Goal: Task Accomplishment & Management: Manage account settings

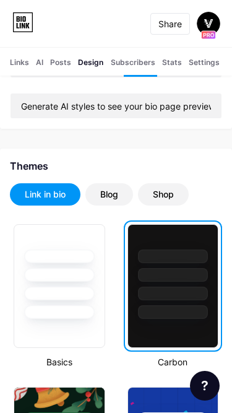
scroll to position [186, 0]
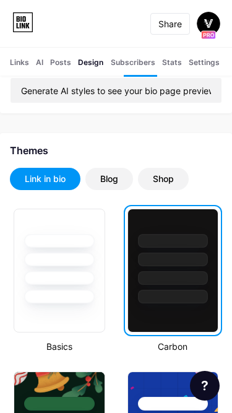
click at [111, 184] on div "Blog" at bounding box center [109, 179] width 18 height 12
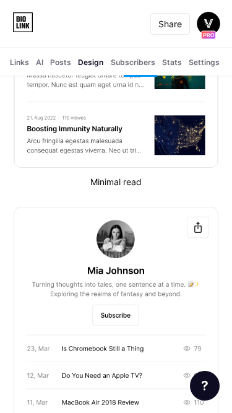
scroll to position [88, 0]
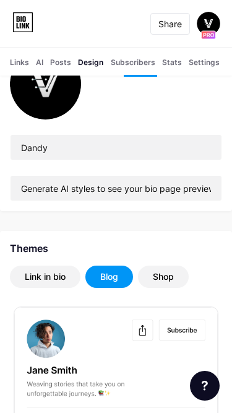
click at [44, 275] on div "Link in bio" at bounding box center [45, 276] width 41 height 12
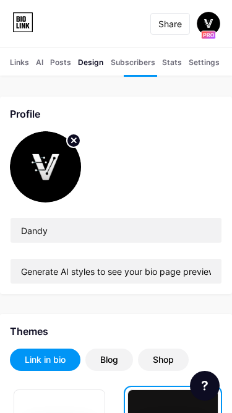
scroll to position [0, 0]
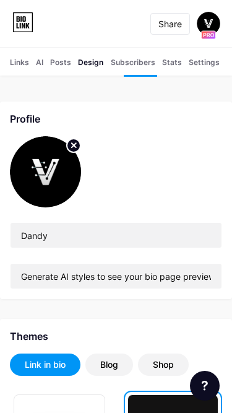
click at [14, 64] on div "Links" at bounding box center [19, 66] width 19 height 19
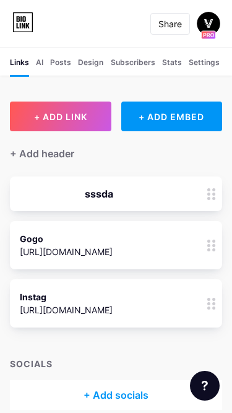
click at [39, 62] on div "AI NEW" at bounding box center [39, 66] width 7 height 19
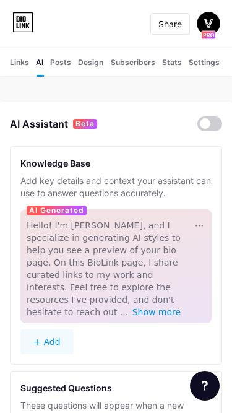
click at [94, 65] on div "Design" at bounding box center [90, 66] width 25 height 19
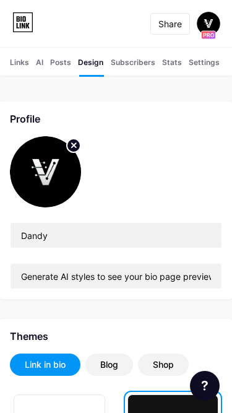
click at [204, 66] on div "Settings" at bounding box center [204, 66] width 31 height 19
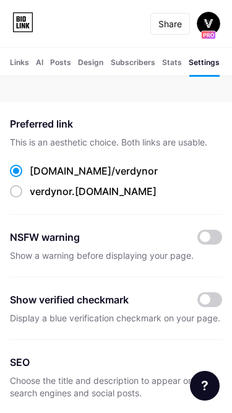
click at [18, 63] on div "Links" at bounding box center [19, 66] width 19 height 19
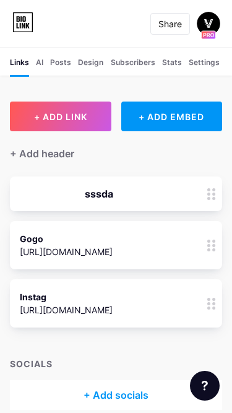
click at [41, 67] on div "AI NEW" at bounding box center [39, 66] width 7 height 19
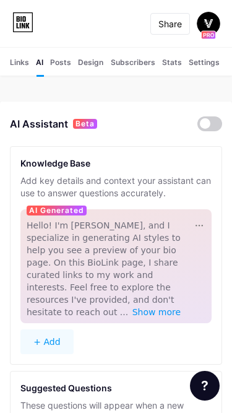
click at [58, 67] on div "Posts" at bounding box center [60, 66] width 21 height 19
click at [90, 66] on div "Design" at bounding box center [90, 66] width 25 height 19
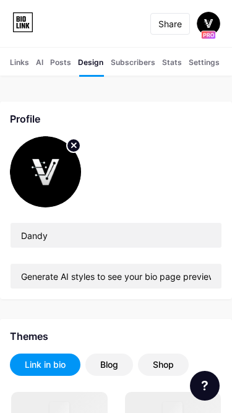
click at [127, 67] on div "Subscribers" at bounding box center [133, 66] width 45 height 19
click at [175, 66] on div "Stats" at bounding box center [172, 66] width 20 height 19
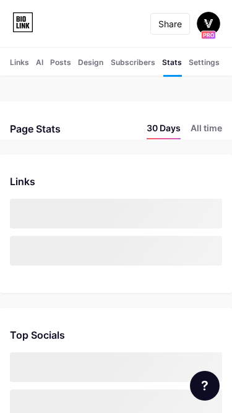
click at [204, 66] on div "Settings" at bounding box center [204, 66] width 31 height 19
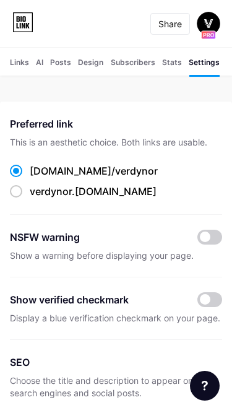
click at [23, 63] on div "Links" at bounding box center [19, 66] width 19 height 19
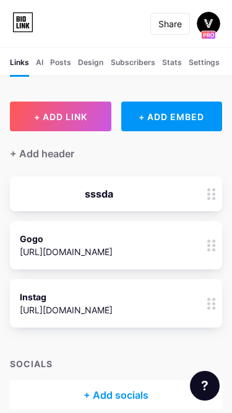
click at [40, 66] on div "AI NEW" at bounding box center [39, 66] width 7 height 19
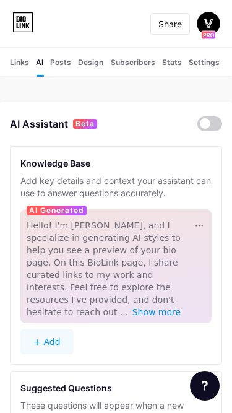
click at [69, 67] on div "Posts" at bounding box center [60, 66] width 21 height 19
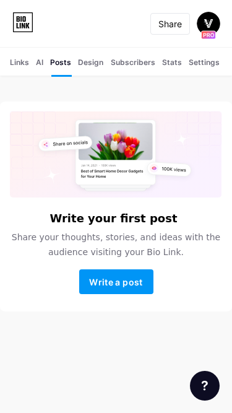
click at [87, 64] on div "Design" at bounding box center [90, 66] width 25 height 19
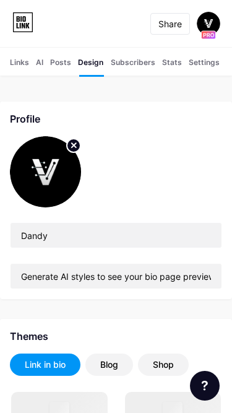
click at [116, 62] on div "Subscribers" at bounding box center [133, 66] width 45 height 19
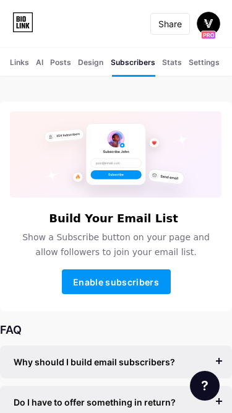
click at [166, 62] on div "Stats" at bounding box center [172, 66] width 20 height 19
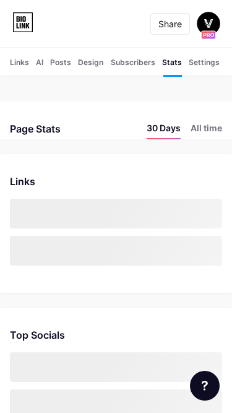
click at [203, 61] on div "Settings" at bounding box center [204, 66] width 31 height 19
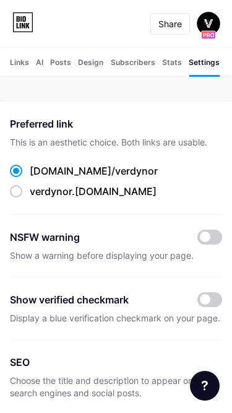
click at [17, 59] on div "Links" at bounding box center [19, 66] width 19 height 19
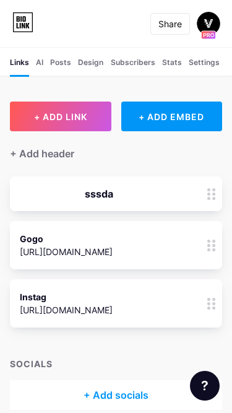
click at [211, 19] on img at bounding box center [209, 24] width 24 height 24
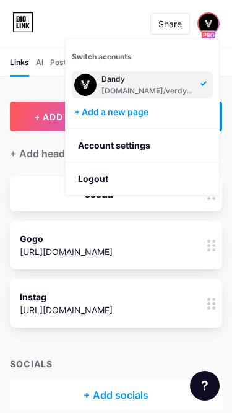
click at [211, 19] on img at bounding box center [209, 24] width 20 height 20
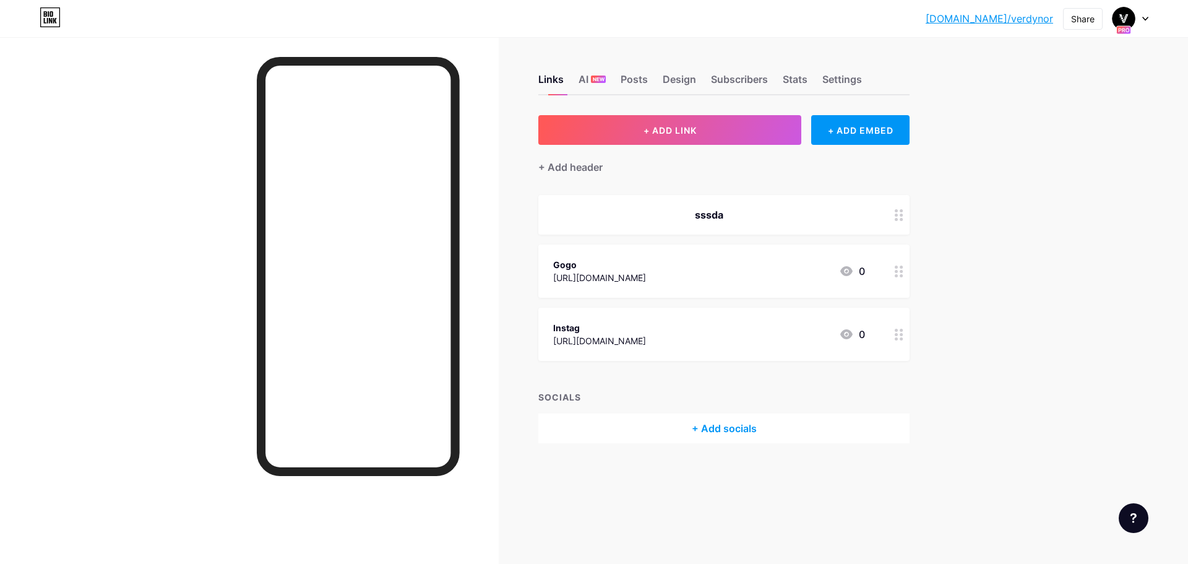
click at [1006, 21] on link "[DOMAIN_NAME]/verdynor" at bounding box center [990, 18] width 128 height 15
click at [579, 165] on div "+ Add header" at bounding box center [570, 167] width 64 height 15
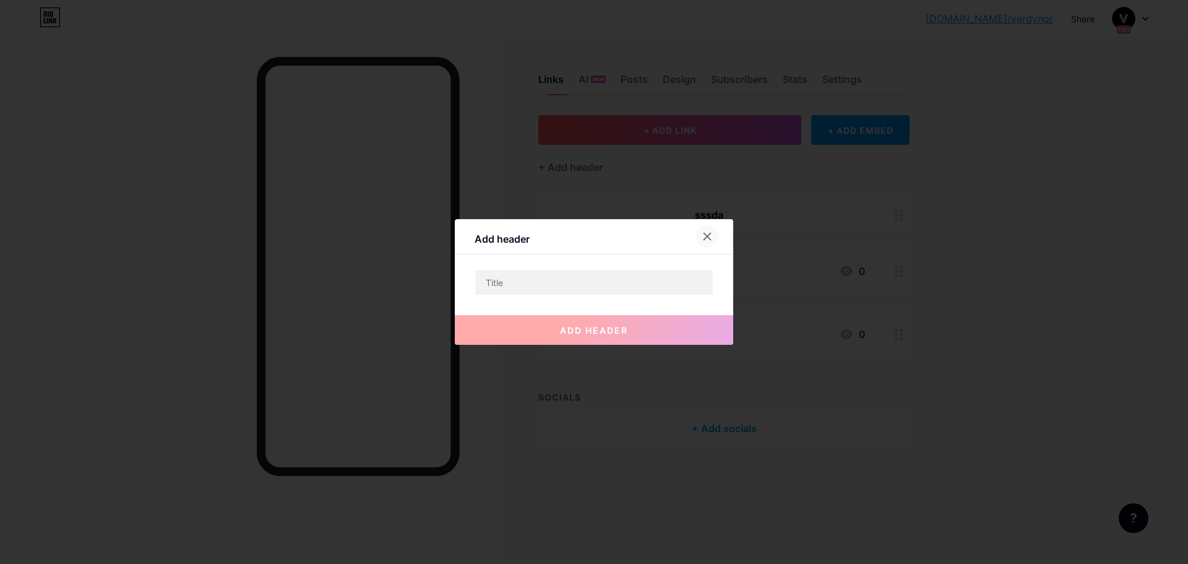
click at [708, 231] on div at bounding box center [707, 236] width 22 height 22
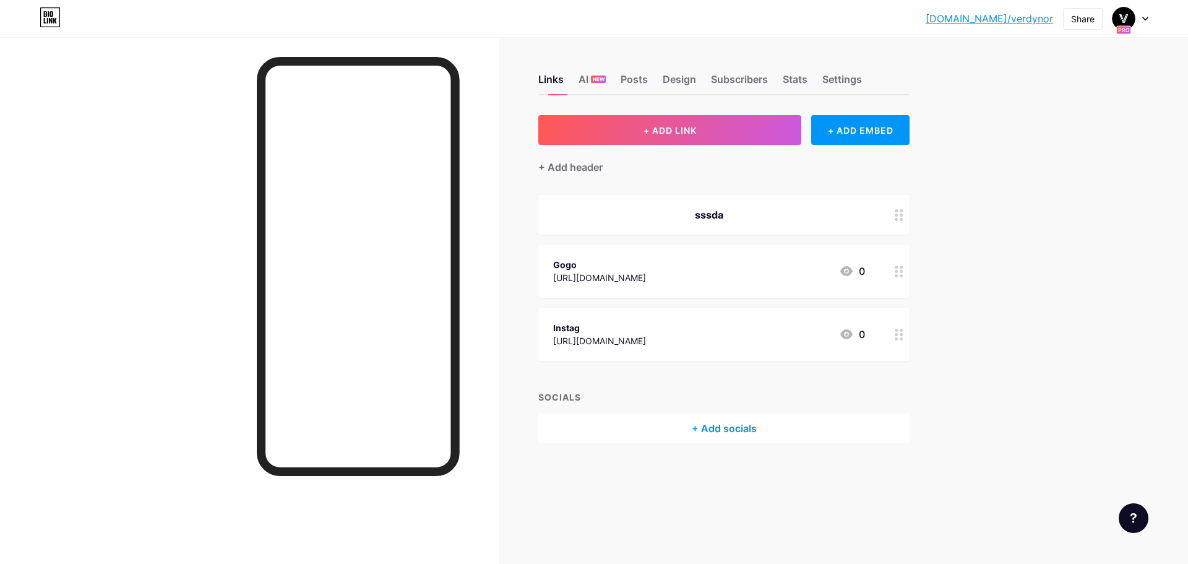
click at [1013, 13] on link "[DOMAIN_NAME]/verdynor" at bounding box center [990, 18] width 128 height 15
click at [838, 79] on div "Settings" at bounding box center [843, 83] width 40 height 22
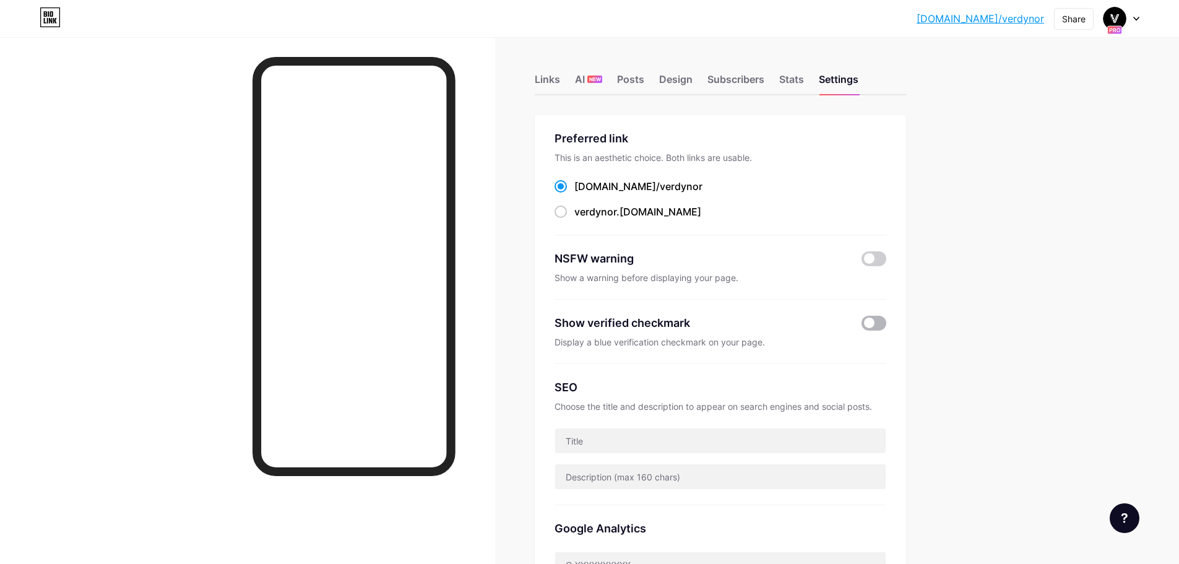
click at [876, 318] on span at bounding box center [874, 323] width 25 height 15
click at [862, 326] on input "checkbox" at bounding box center [862, 326] width 0 height 0
click at [1020, 17] on link "[DOMAIN_NAME]/verdynor" at bounding box center [981, 18] width 128 height 15
click at [885, 261] on span at bounding box center [874, 258] width 25 height 15
click at [862, 262] on input "checkbox" at bounding box center [862, 262] width 0 height 0
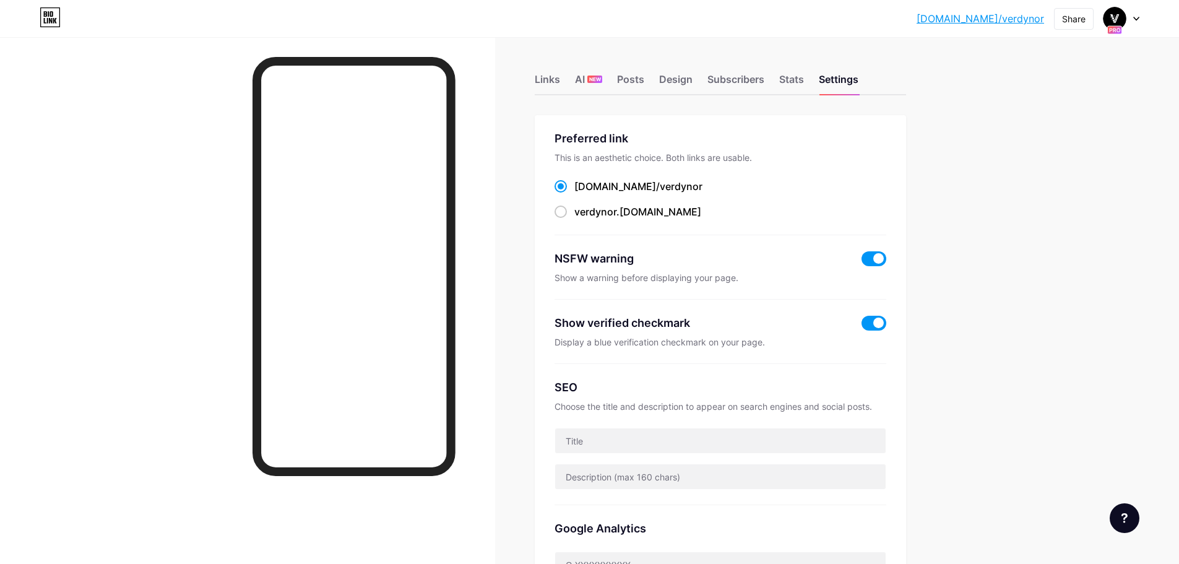
click at [996, 20] on link "[DOMAIN_NAME]/verdynor" at bounding box center [981, 18] width 128 height 15
click at [879, 320] on span at bounding box center [874, 323] width 25 height 15
click at [862, 326] on input "checkbox" at bounding box center [862, 326] width 0 height 0
click at [878, 258] on span at bounding box center [874, 258] width 25 height 15
click at [862, 262] on input "checkbox" at bounding box center [862, 262] width 0 height 0
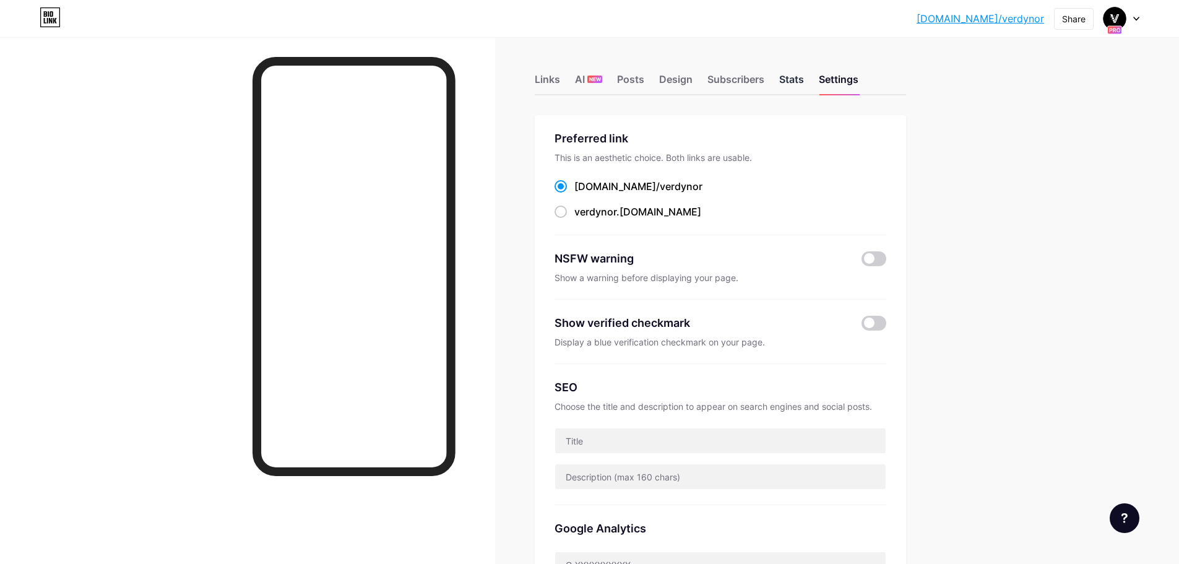
click at [789, 78] on div "Stats" at bounding box center [791, 83] width 25 height 22
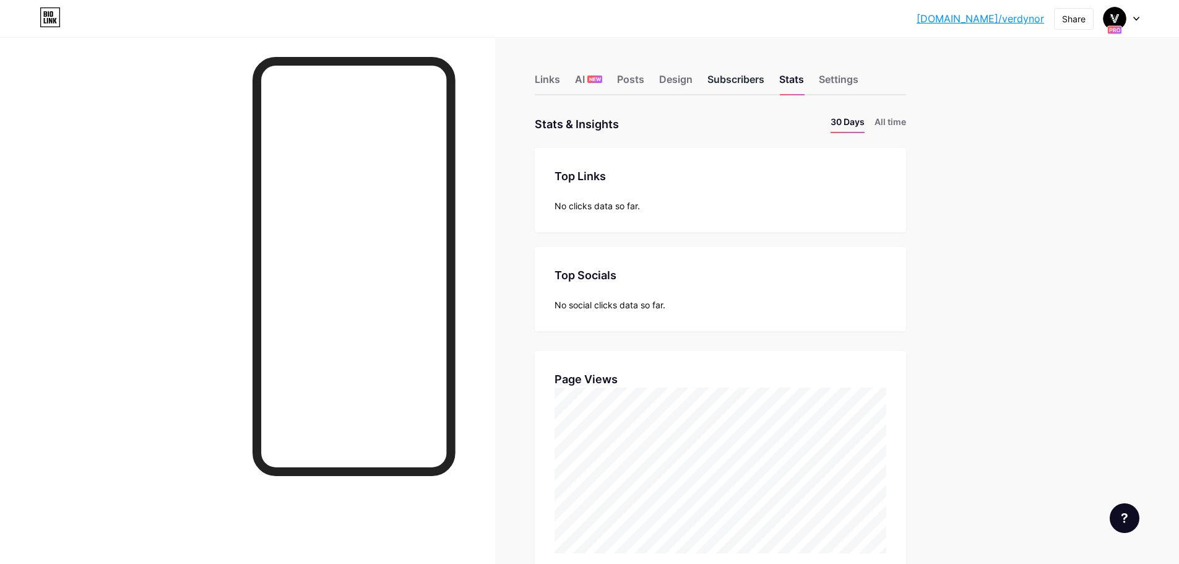
click at [756, 85] on div "Subscribers" at bounding box center [735, 83] width 57 height 22
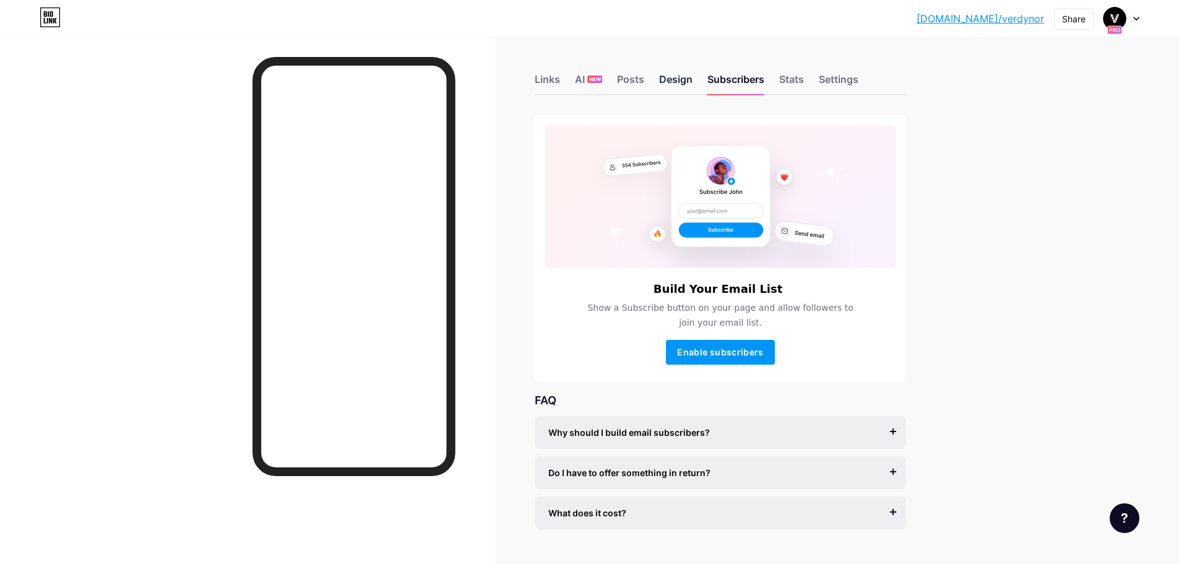
click at [675, 85] on div "Design" at bounding box center [675, 83] width 33 height 22
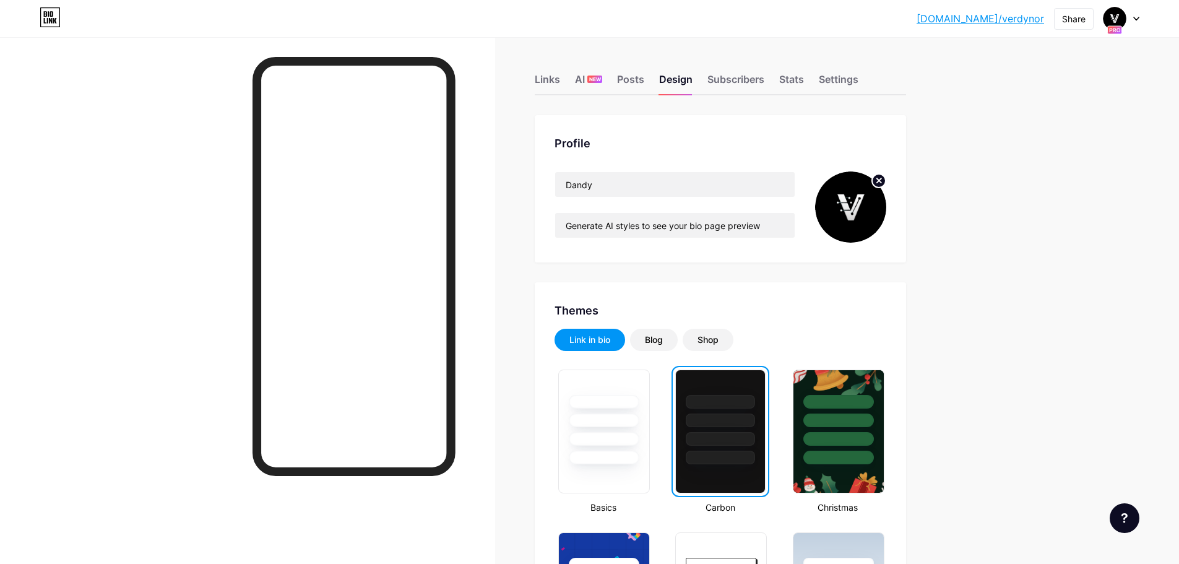
click at [651, 85] on div "Links AI NEW Posts Design Subscribers Stats Settings" at bounding box center [720, 73] width 371 height 43
click at [644, 82] on div "Posts" at bounding box center [630, 83] width 27 height 22
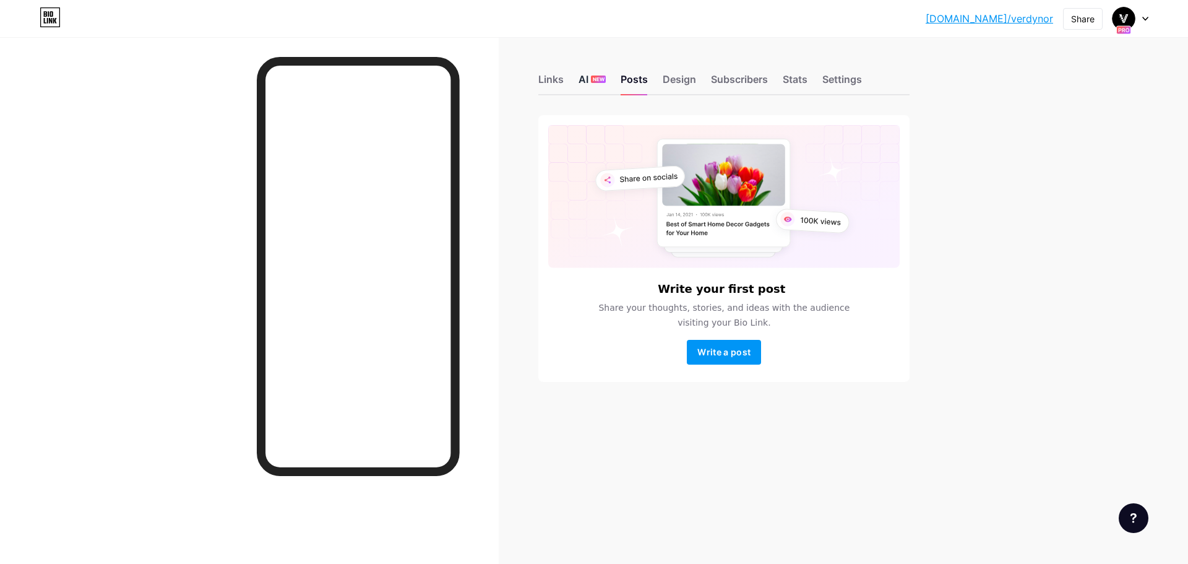
click at [602, 77] on span "NEW" at bounding box center [599, 79] width 12 height 7
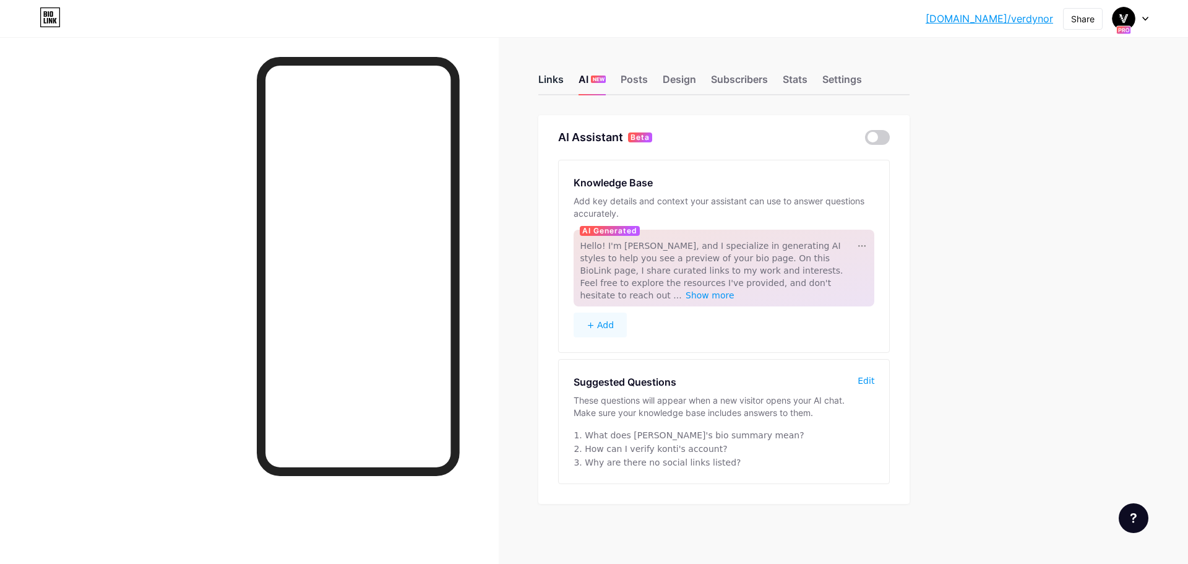
click at [554, 79] on div "Links" at bounding box center [550, 83] width 25 height 22
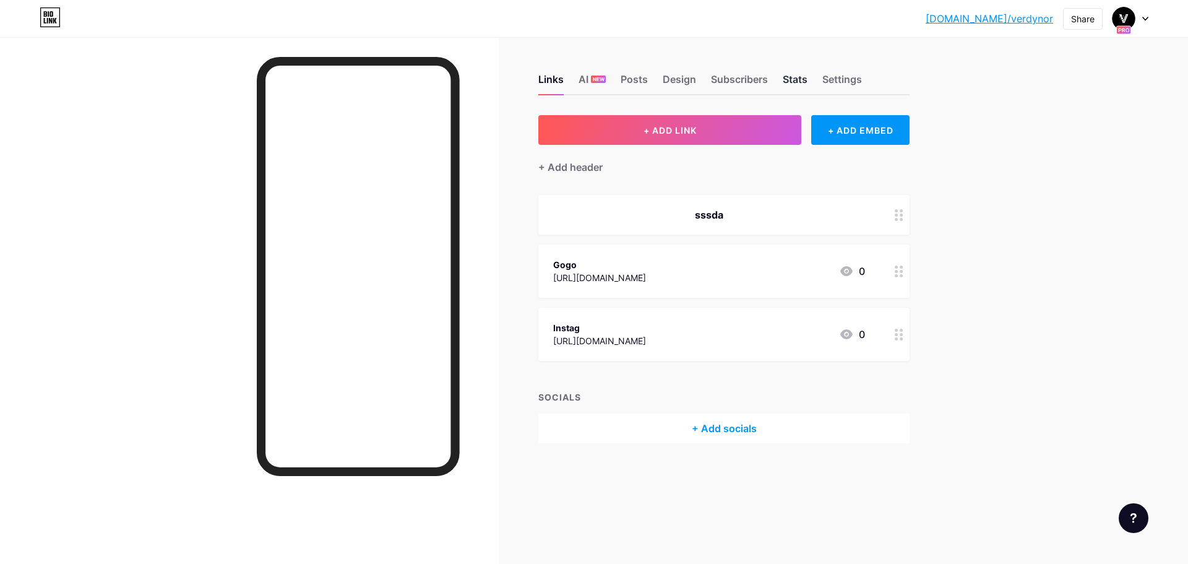
click at [805, 76] on div "Stats" at bounding box center [795, 83] width 25 height 22
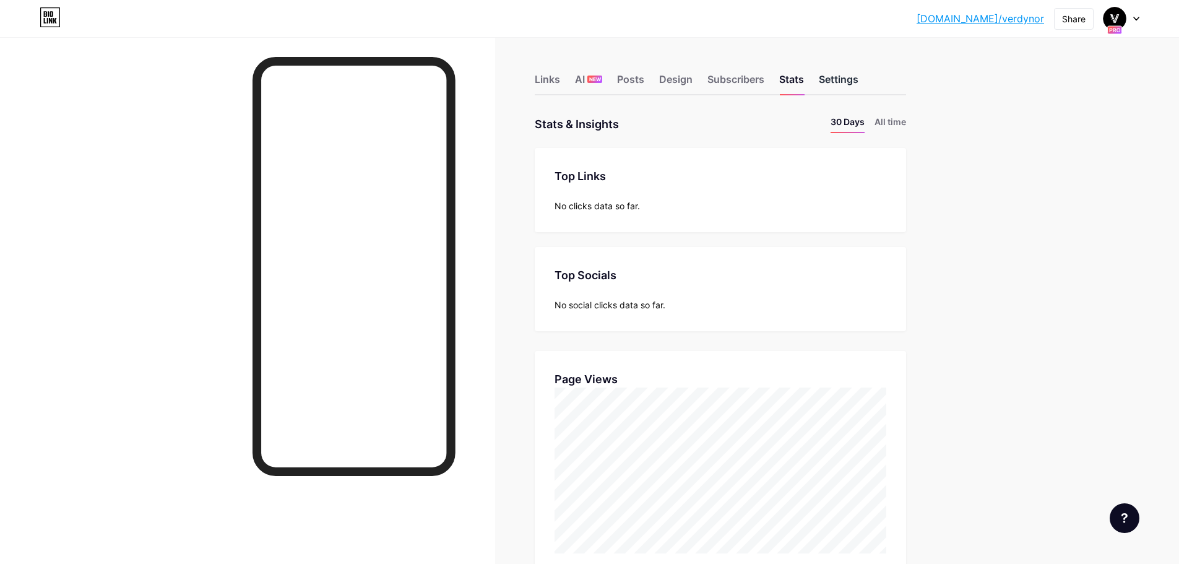
click at [846, 81] on div "Settings" at bounding box center [839, 83] width 40 height 22
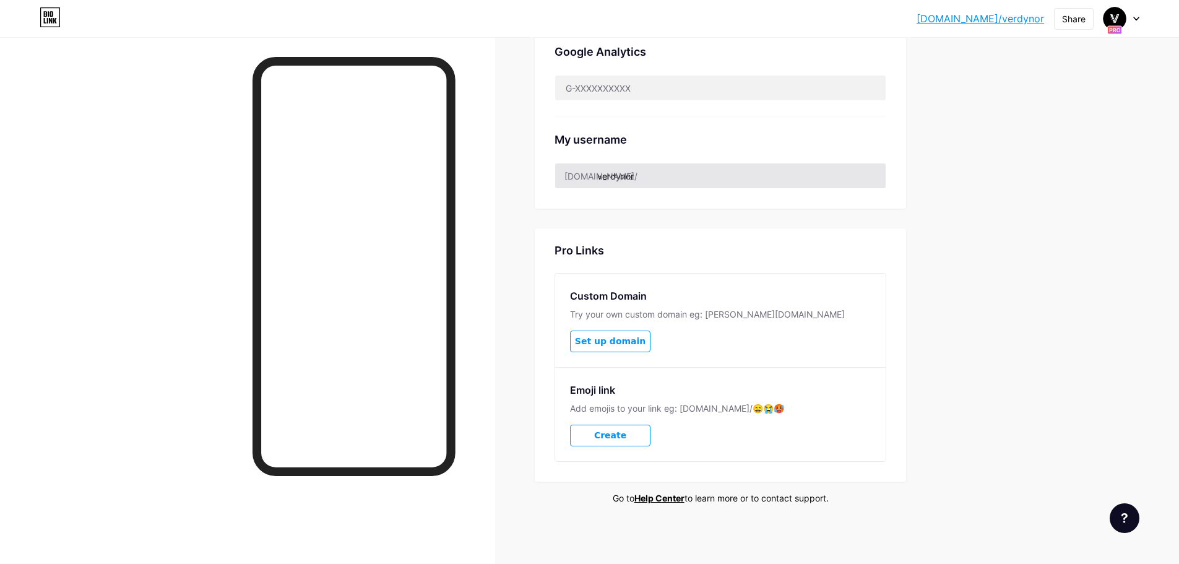
scroll to position [478, 0]
click at [635, 435] on button "Create" at bounding box center [610, 434] width 80 height 22
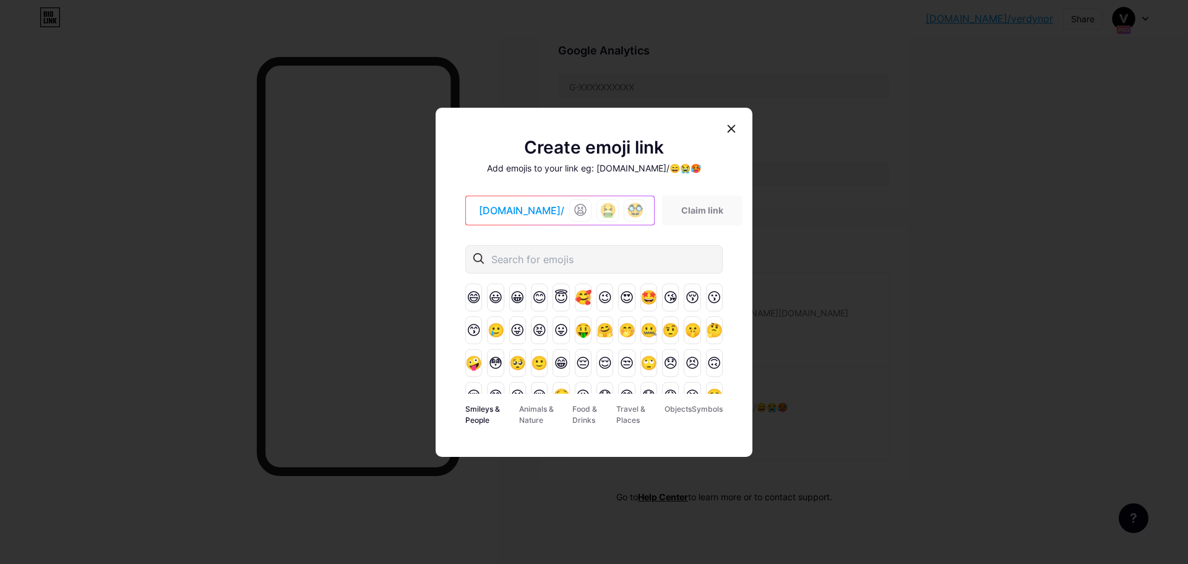
click at [604, 213] on div "😫 🤮 🥸" at bounding box center [610, 210] width 82 height 22
click at [645, 304] on div "🤩" at bounding box center [649, 297] width 17 height 28
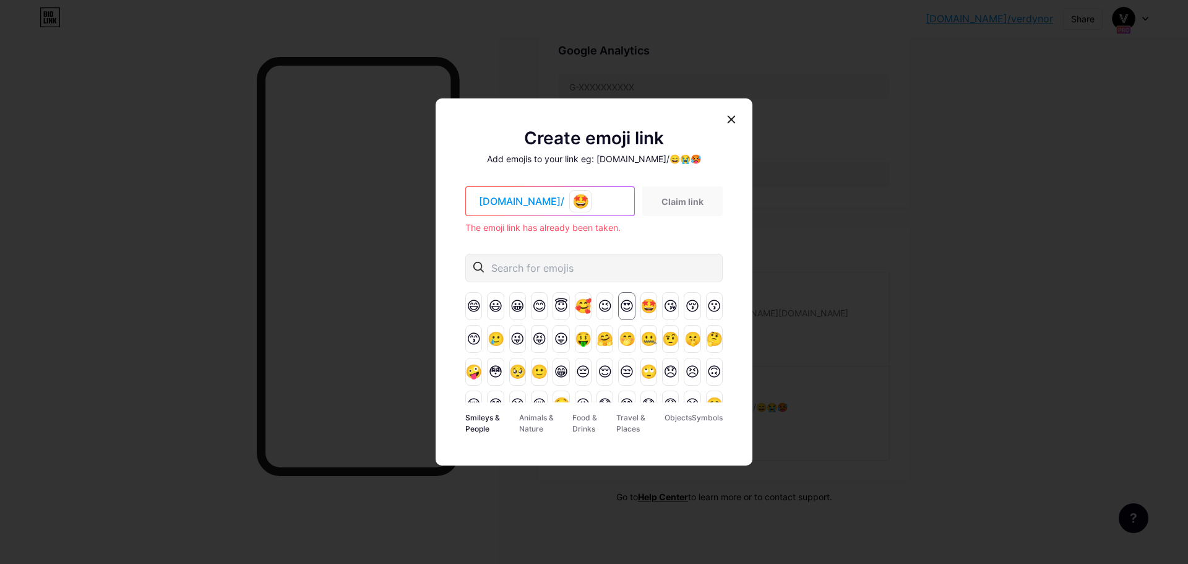
click at [619, 313] on div "😍" at bounding box center [626, 306] width 17 height 28
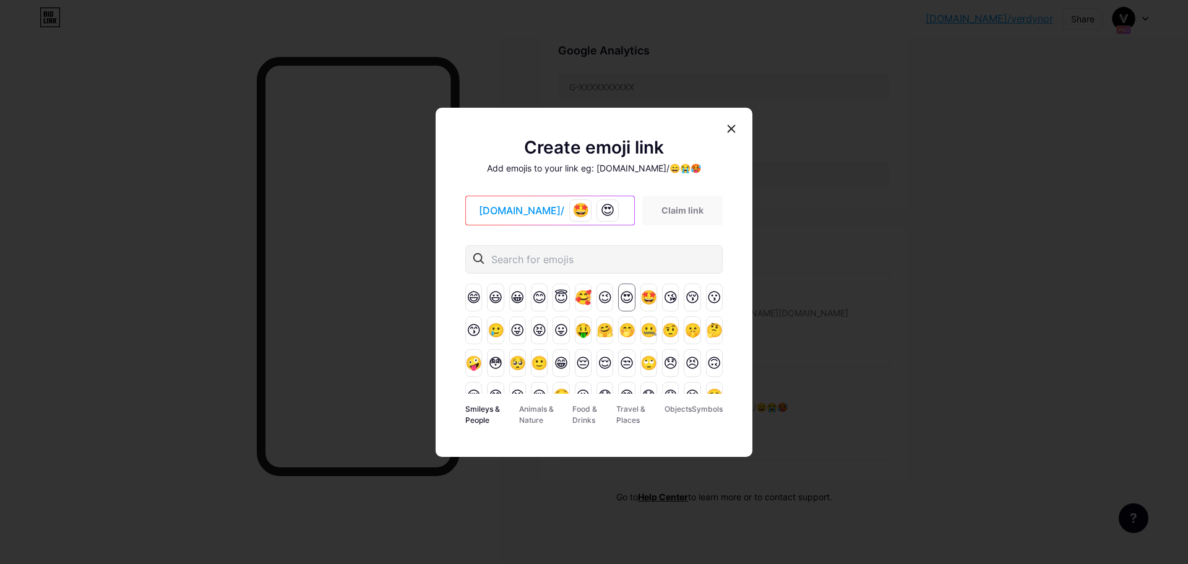
click at [619, 313] on div "😄 😃 😀 😊 😇 🥰 😉 😍 🤩 😘 😚 😗 😙 🥲 😜 😝 😛 🤑 🤗 🤭 🤐 🤨 🤫 🤔 🤪 😳 🥺 🙂 😁 😔 😌 😒 🙄 😞 😣 🙃 😢 😂 😭 😪…" at bounding box center [593, 338] width 257 height 110
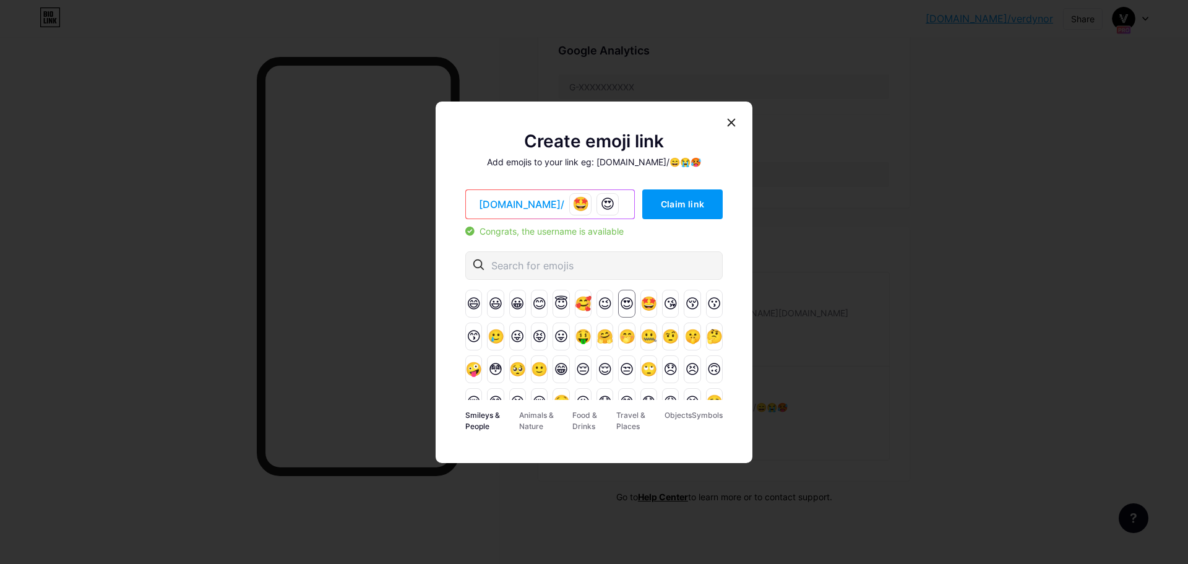
click at [621, 301] on div "😍" at bounding box center [626, 304] width 17 height 28
click at [660, 232] on div "Congrats, the username is available" at bounding box center [593, 232] width 257 height 10
click at [696, 414] on div "Symbols" at bounding box center [707, 421] width 31 height 25
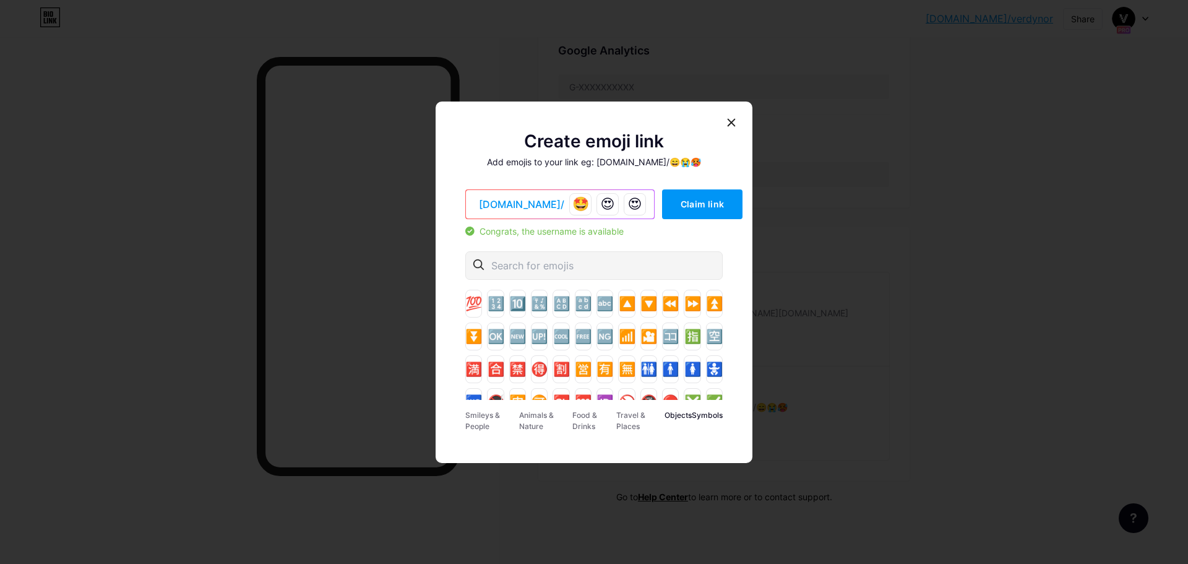
click at [680, 418] on div "Objects" at bounding box center [678, 421] width 27 height 25
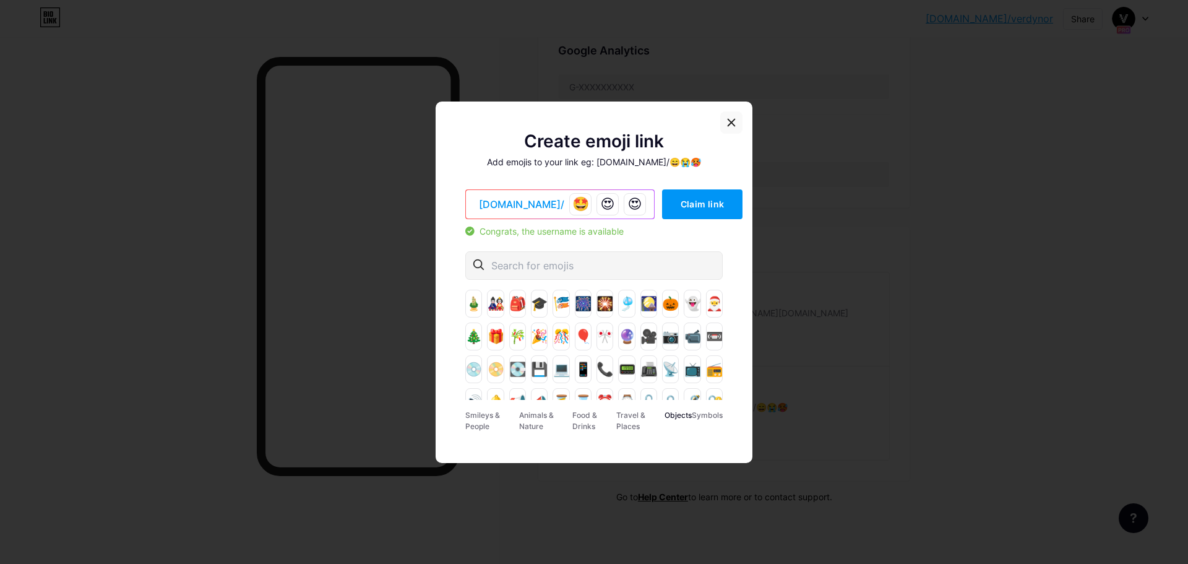
click at [737, 120] on div at bounding box center [731, 122] width 22 height 22
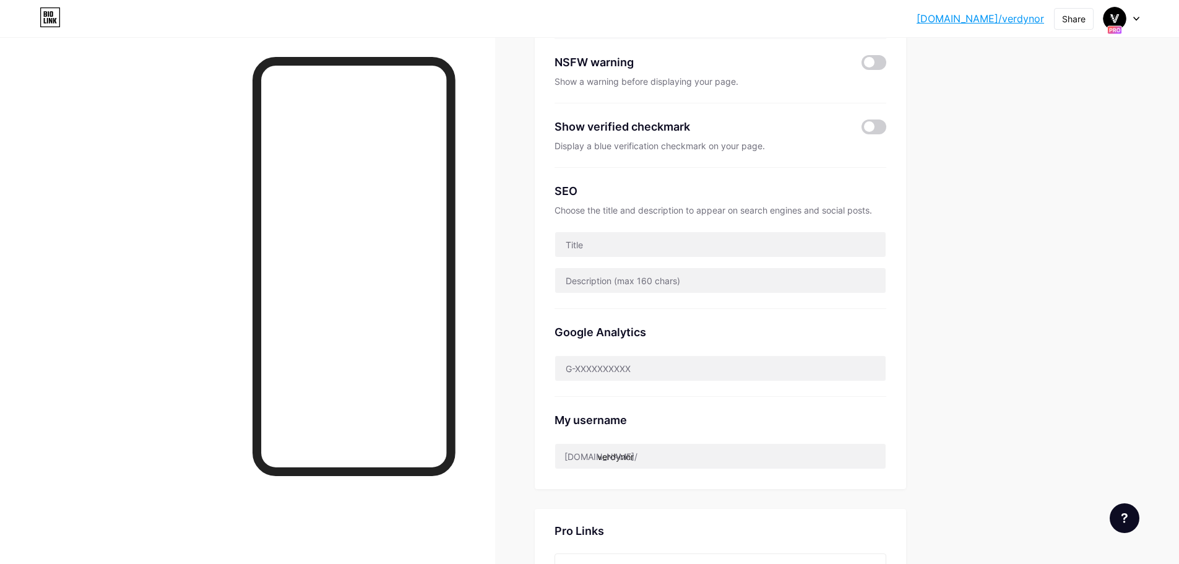
scroll to position [168, 0]
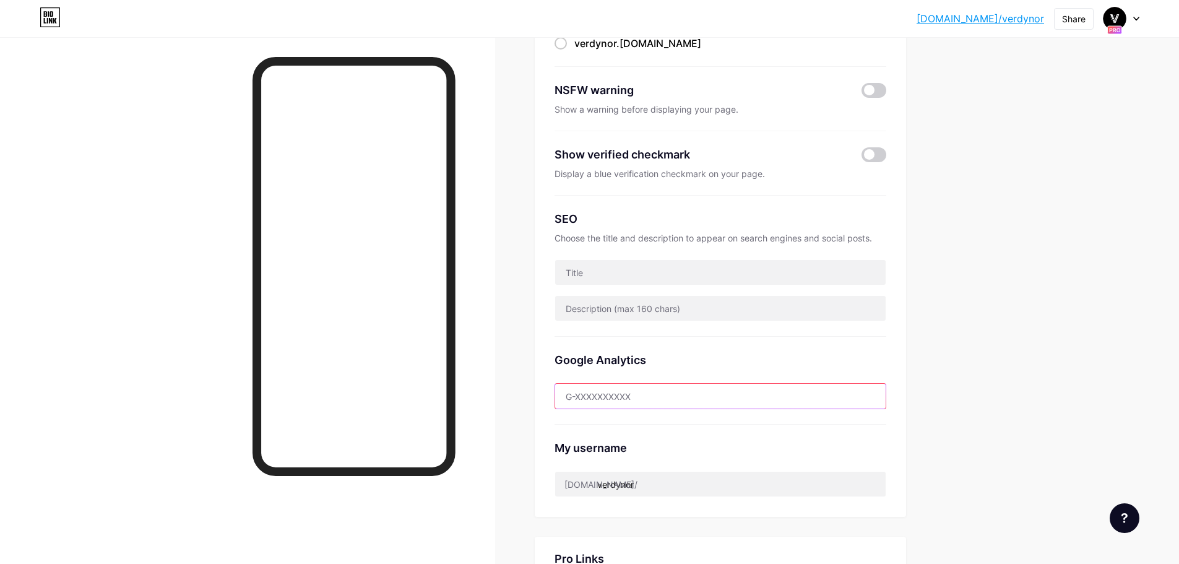
click at [691, 404] on input "text" at bounding box center [720, 396] width 331 height 25
click at [763, 348] on div "Google Analytics" at bounding box center [721, 381] width 332 height 88
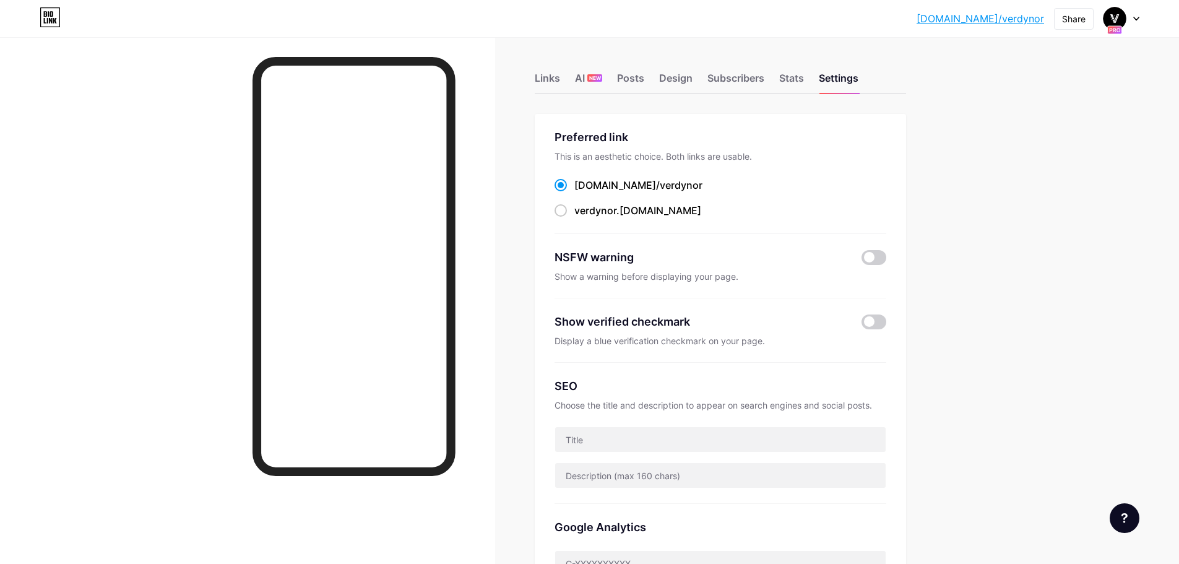
scroll to position [0, 0]
click at [791, 74] on div "Stats" at bounding box center [791, 83] width 25 height 22
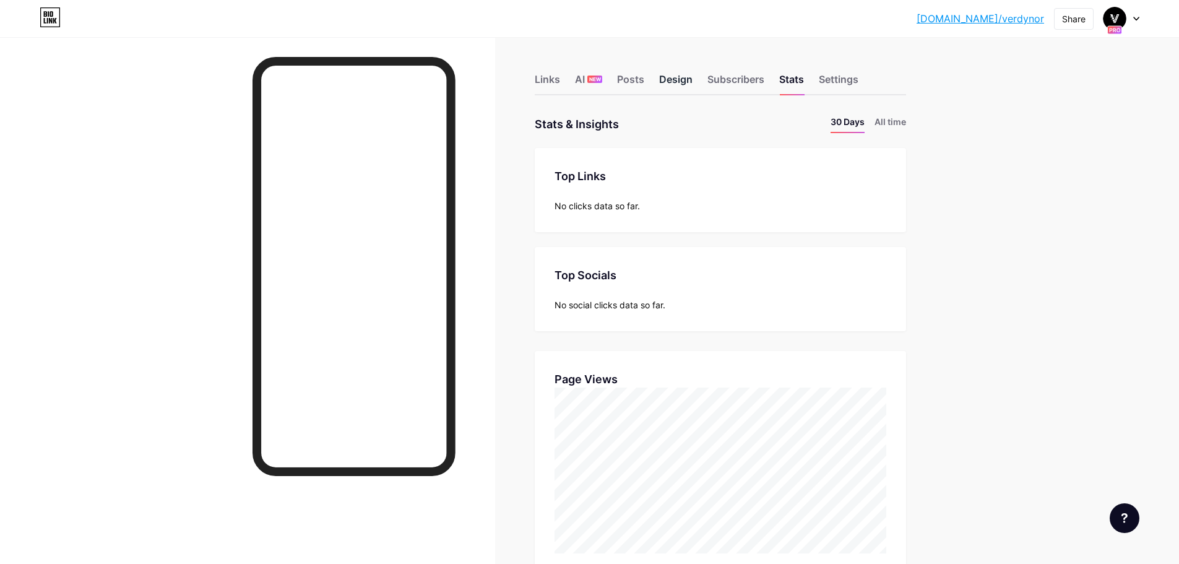
scroll to position [564, 1179]
click at [672, 80] on div "Design" at bounding box center [675, 83] width 33 height 22
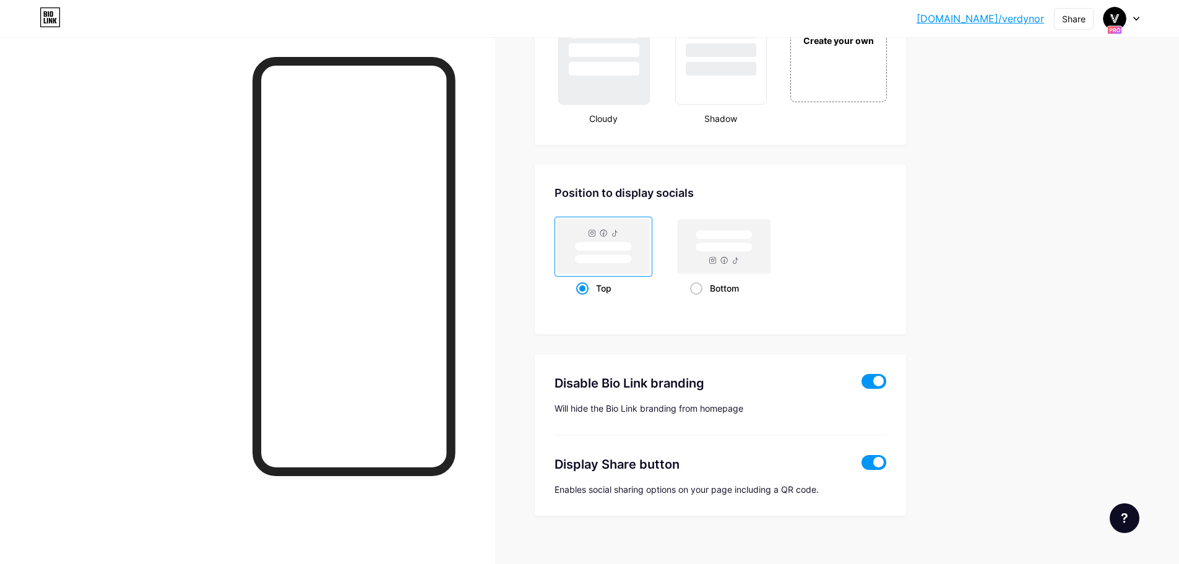
scroll to position [1542, 0]
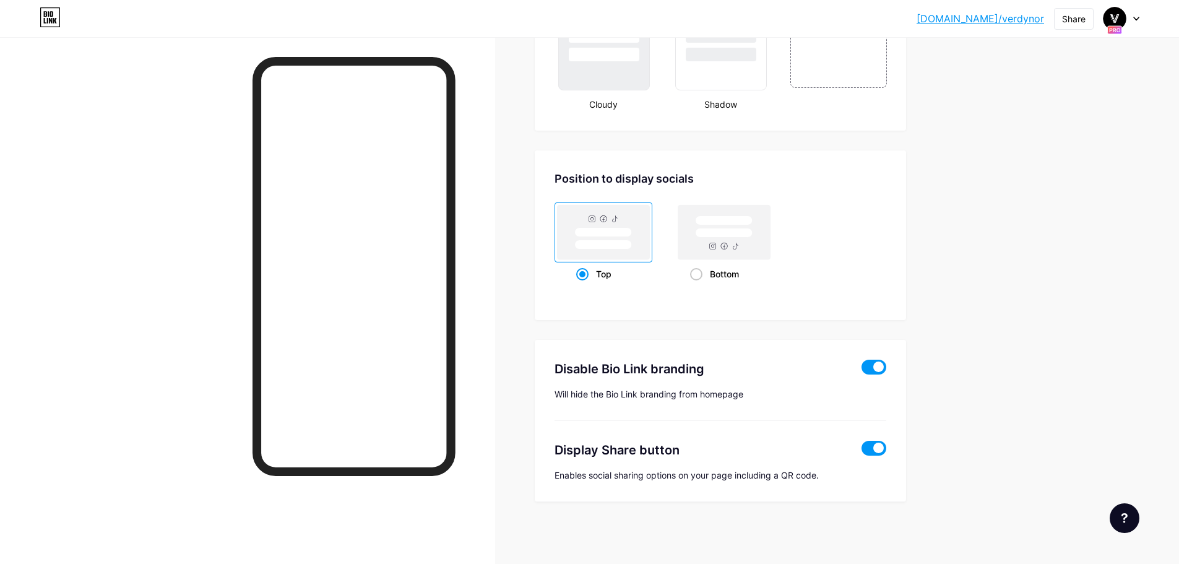
click at [881, 372] on span at bounding box center [874, 367] width 25 height 15
click at [862, 370] on input "checkbox" at bounding box center [862, 370] width 0 height 0
click at [1017, 19] on link "[DOMAIN_NAME]/verdynor" at bounding box center [981, 18] width 128 height 15
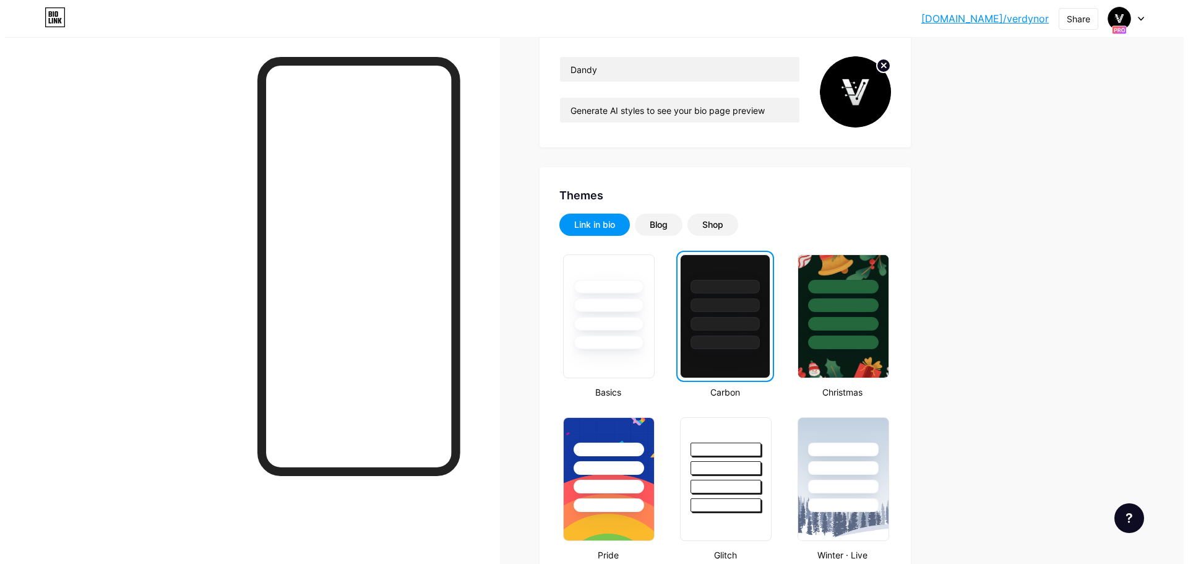
scroll to position [0, 0]
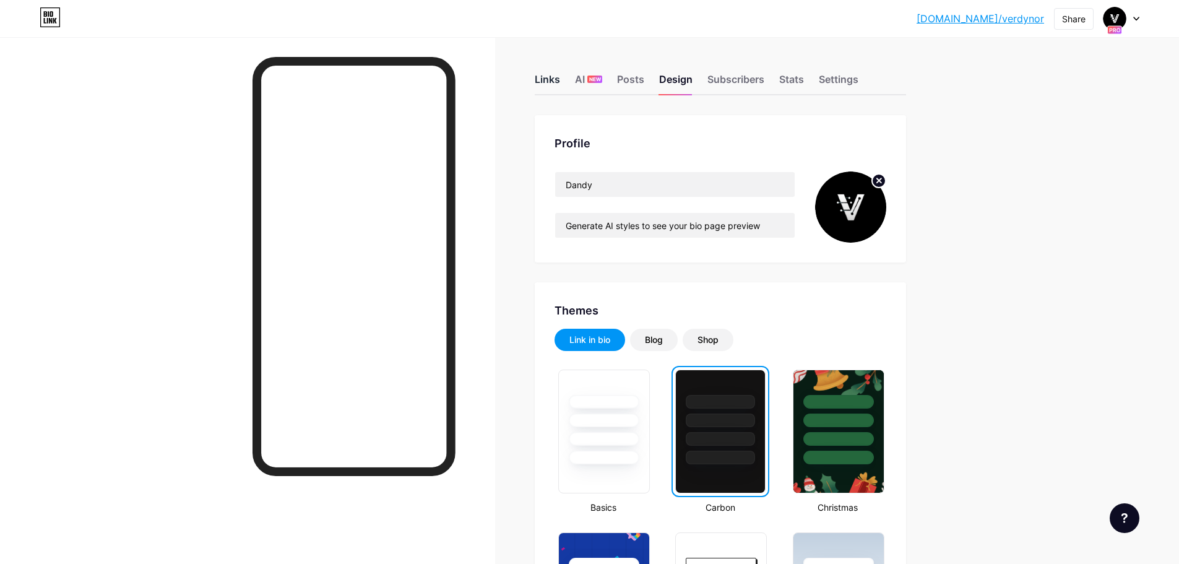
click at [554, 76] on div "Links" at bounding box center [547, 83] width 25 height 22
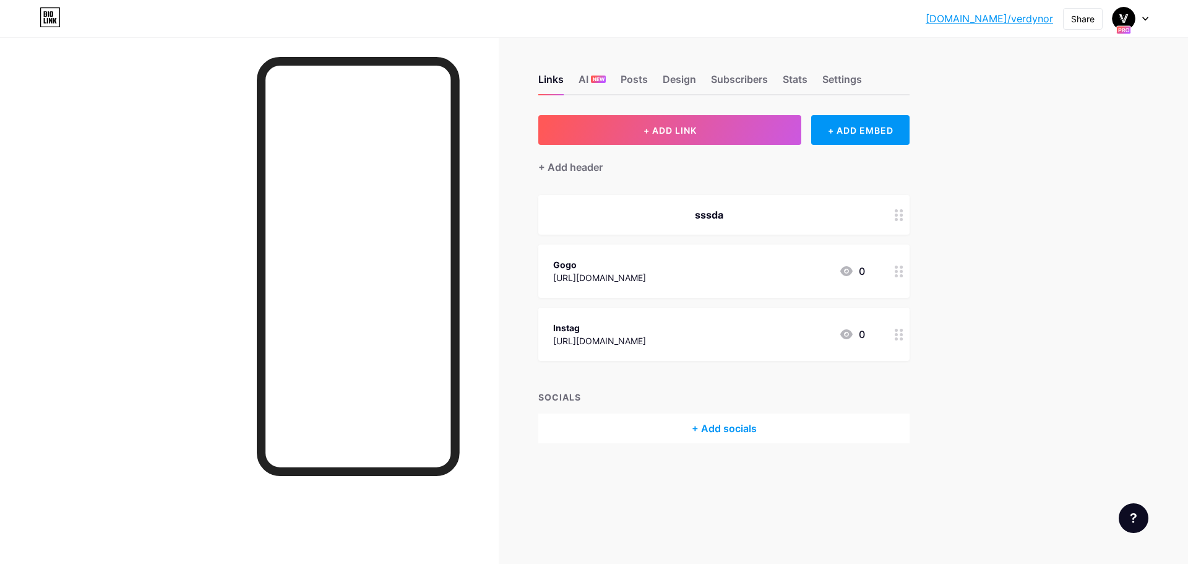
click at [702, 435] on div "+ Add socials" at bounding box center [723, 428] width 371 height 30
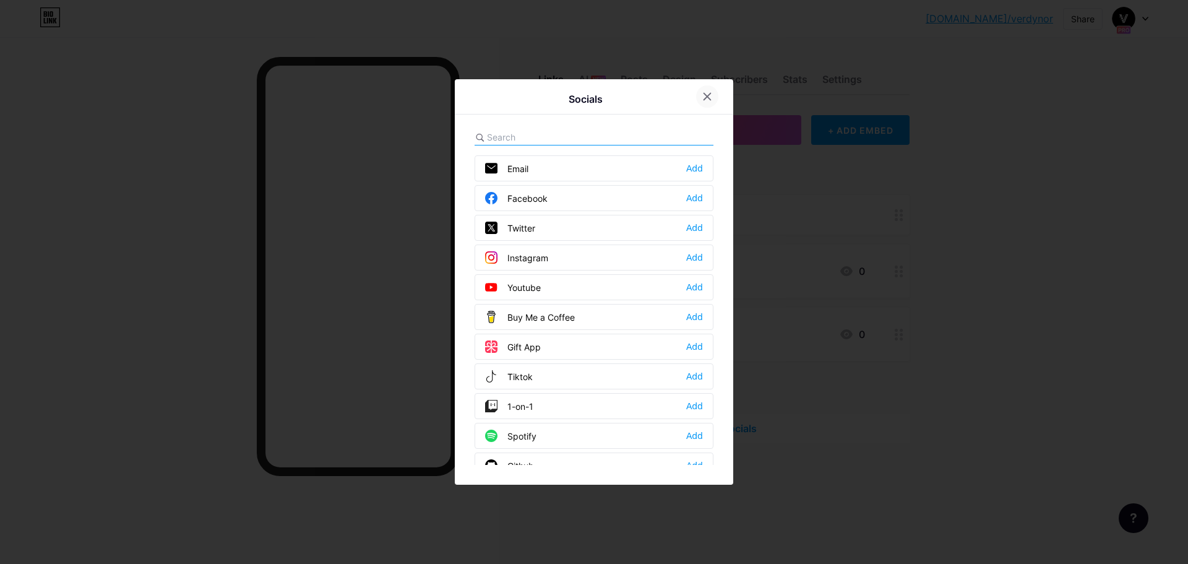
click at [714, 97] on div at bounding box center [707, 96] width 22 height 22
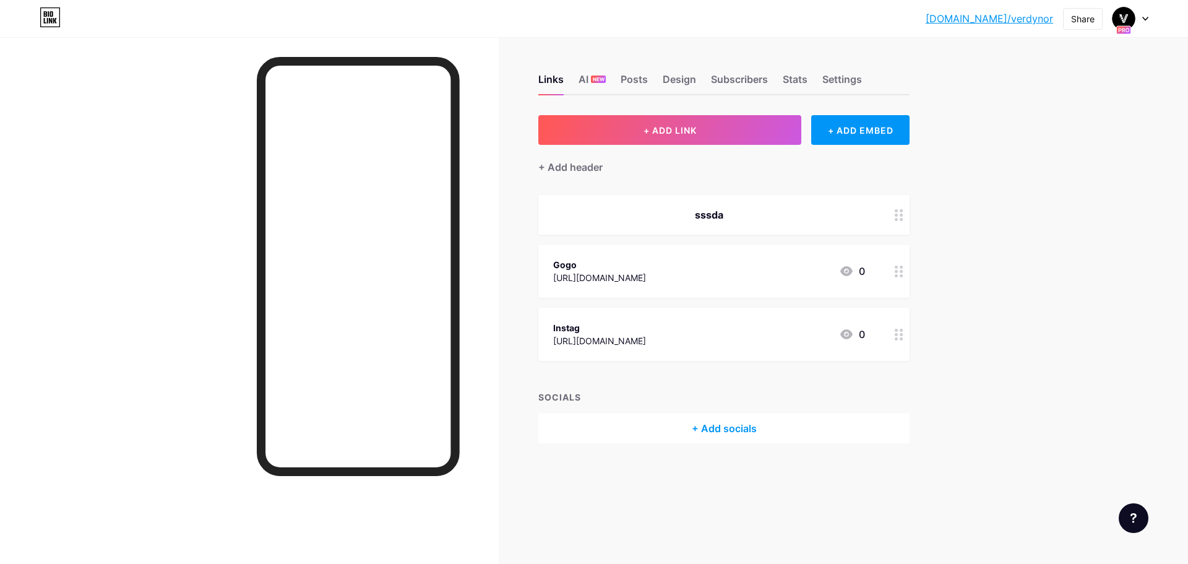
click at [900, 212] on icon at bounding box center [899, 215] width 9 height 12
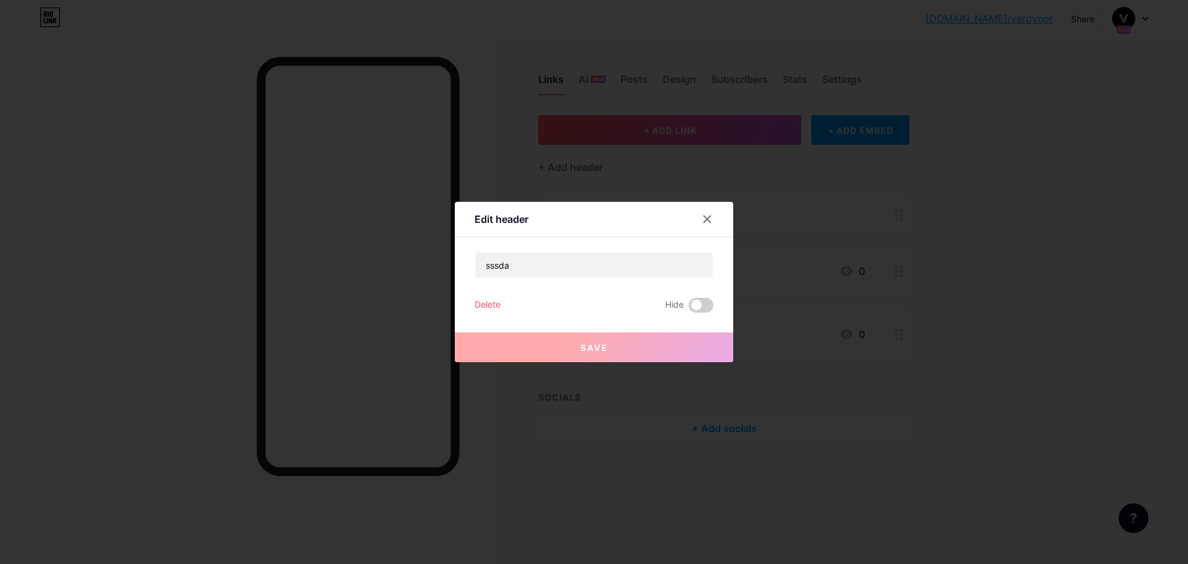
click at [492, 305] on div "Delete" at bounding box center [488, 305] width 26 height 15
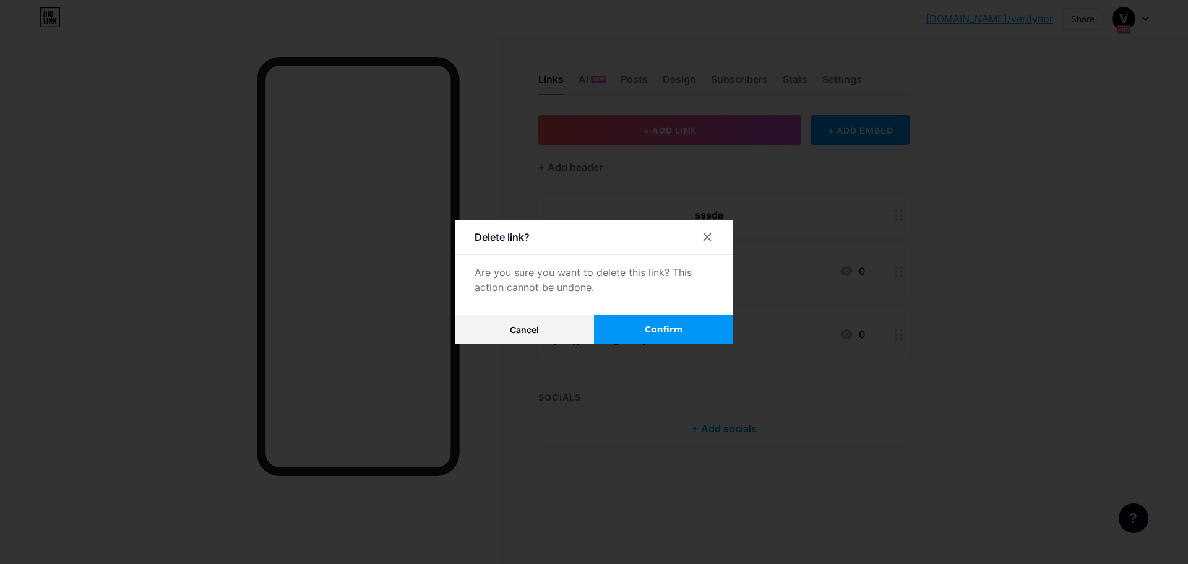
click at [661, 339] on button "Confirm" at bounding box center [663, 329] width 139 height 30
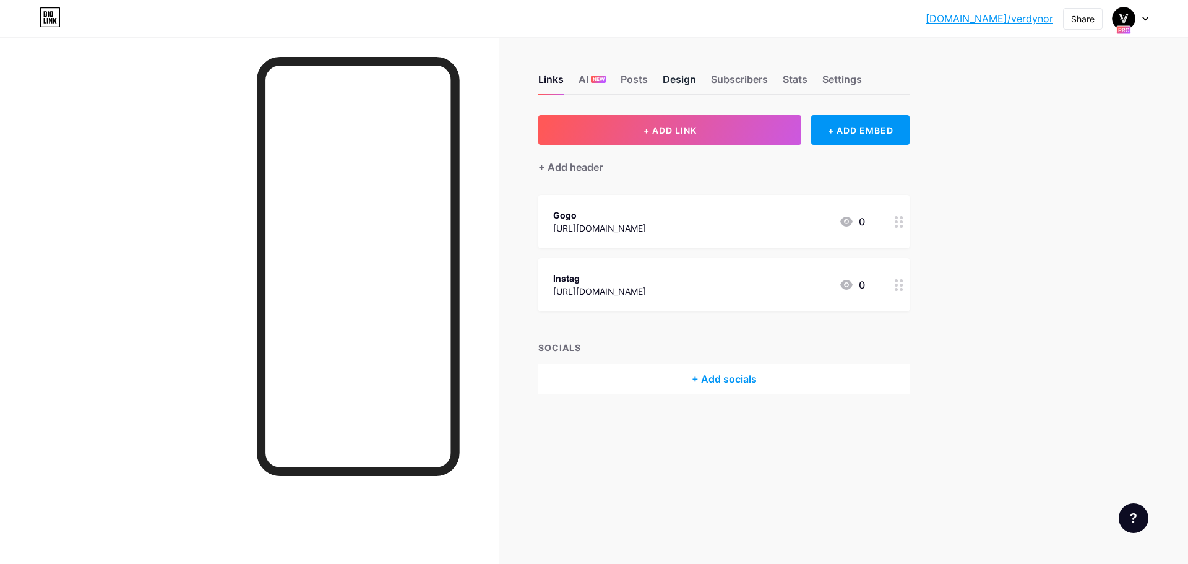
click at [687, 81] on div "Design" at bounding box center [679, 83] width 33 height 22
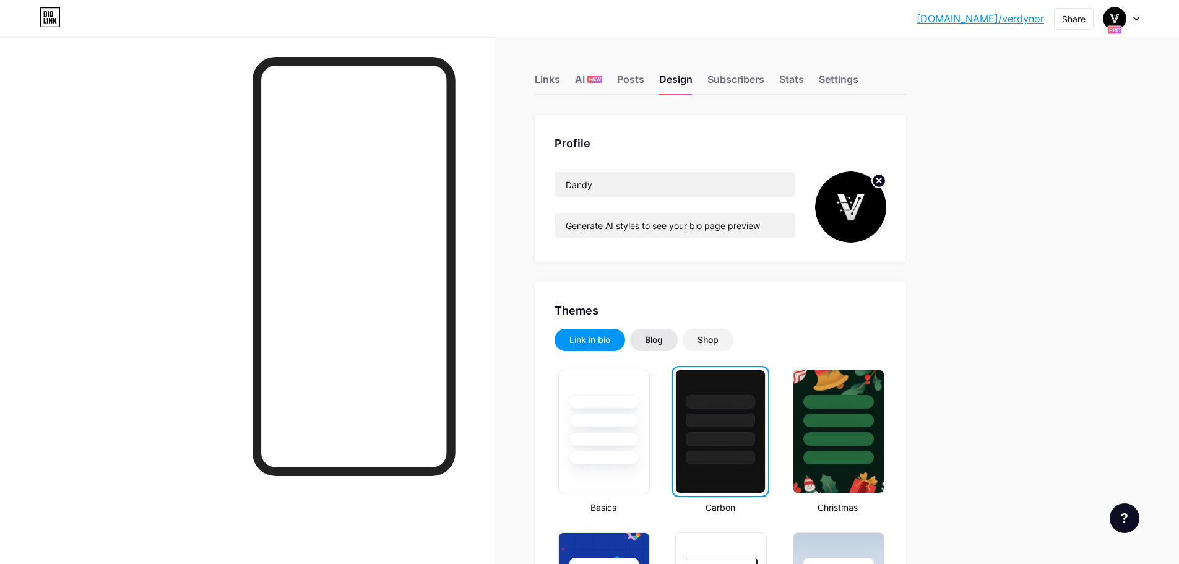
click at [663, 335] on div "Blog" at bounding box center [654, 340] width 18 height 12
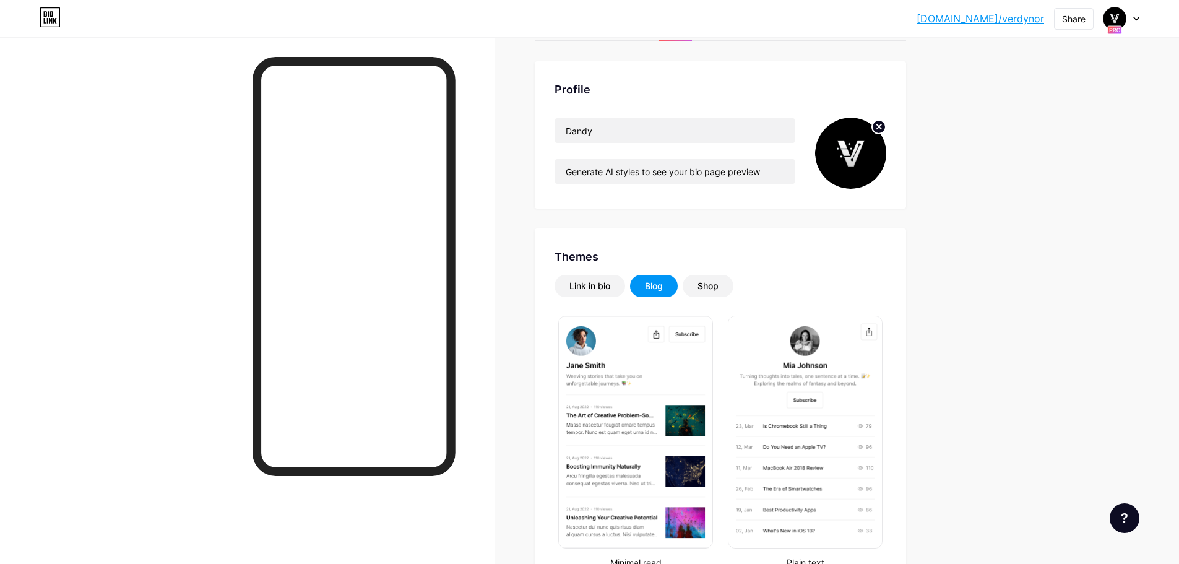
scroll to position [248, 0]
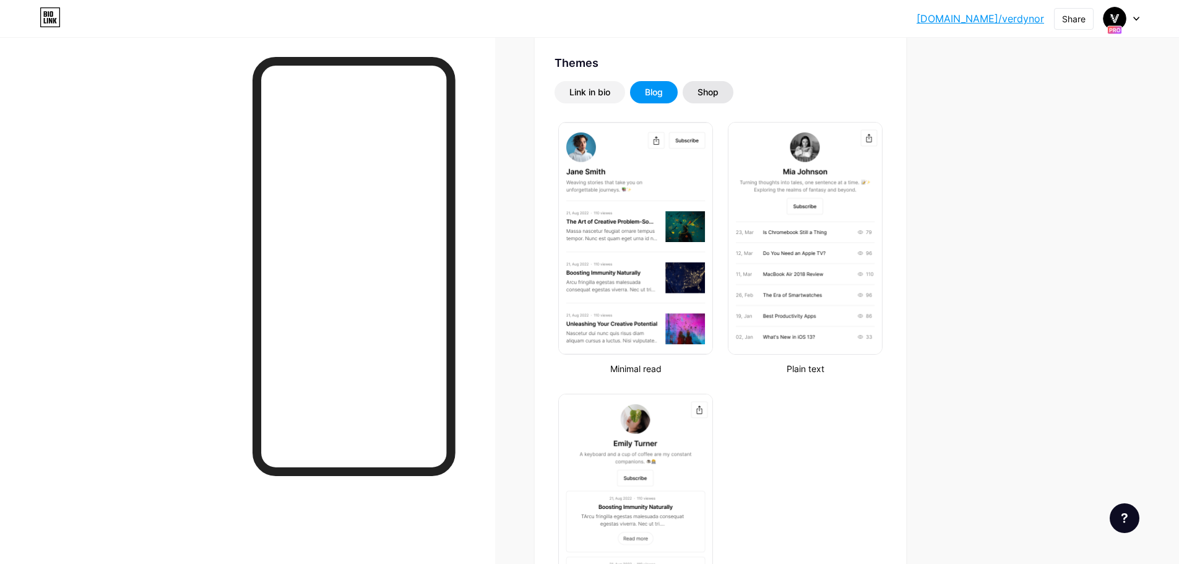
click at [713, 93] on div "Shop" at bounding box center [708, 92] width 21 height 12
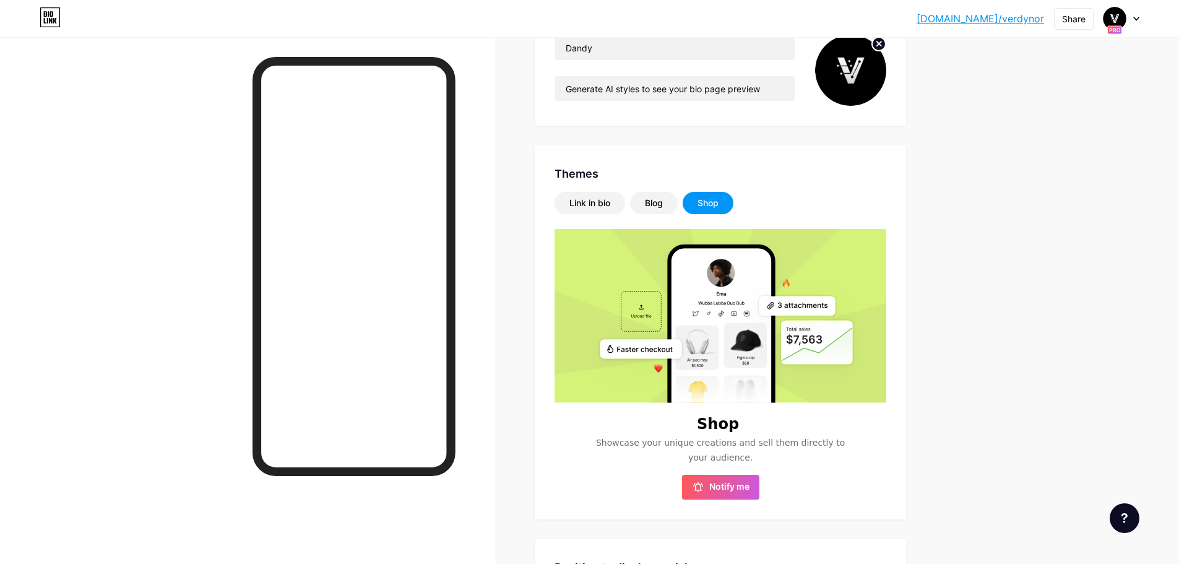
scroll to position [0, 0]
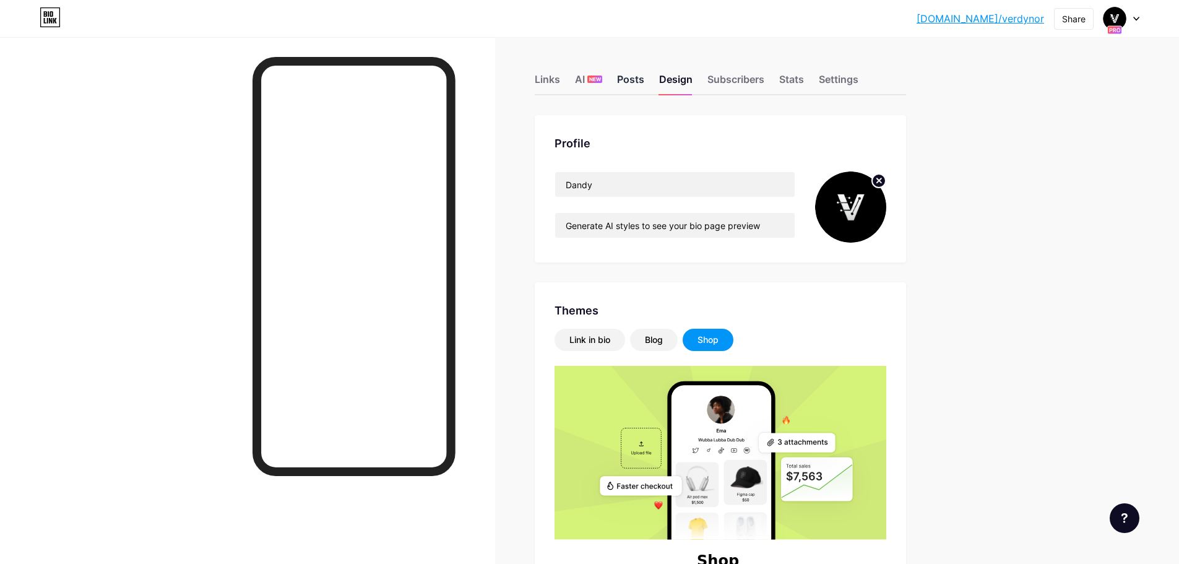
click at [644, 75] on div "Posts" at bounding box center [630, 83] width 27 height 22
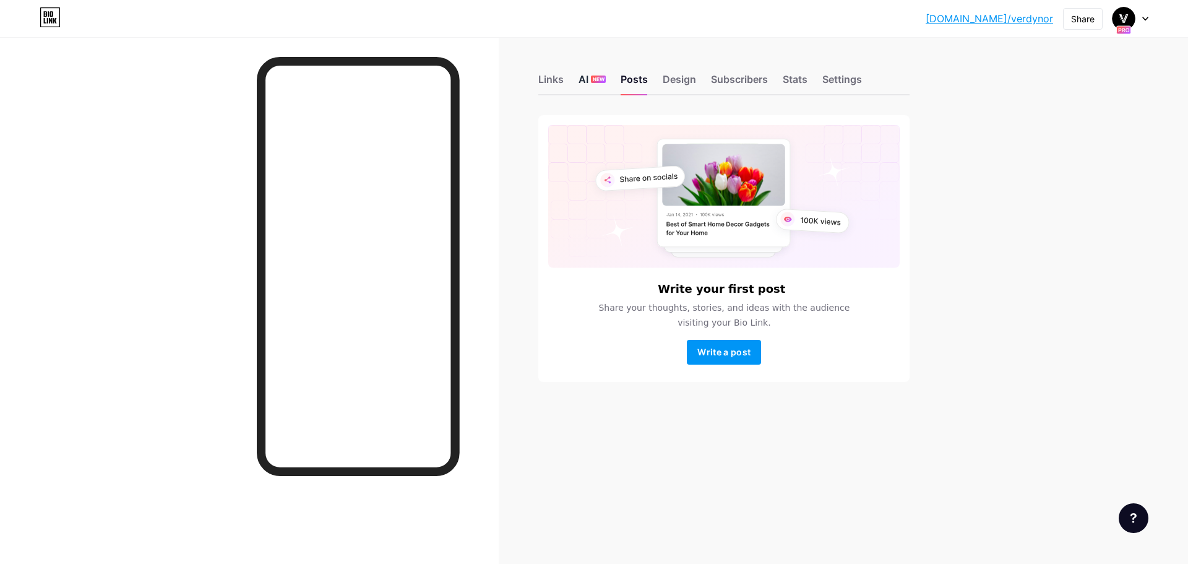
click at [590, 73] on div "AI NEW" at bounding box center [592, 83] width 27 height 22
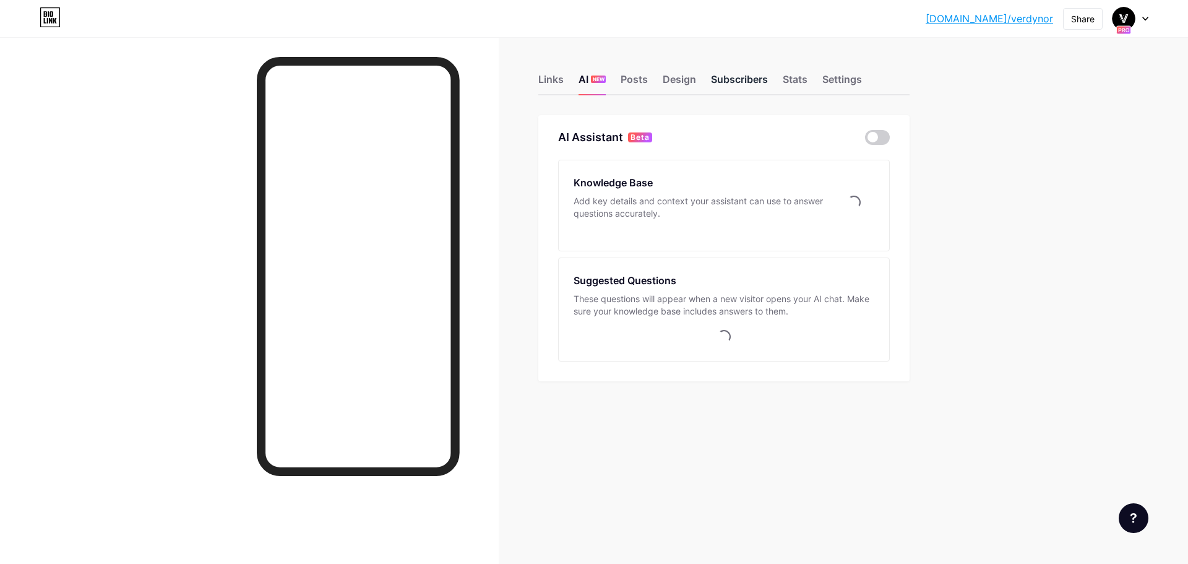
click at [729, 77] on div "Subscribers" at bounding box center [739, 83] width 57 height 22
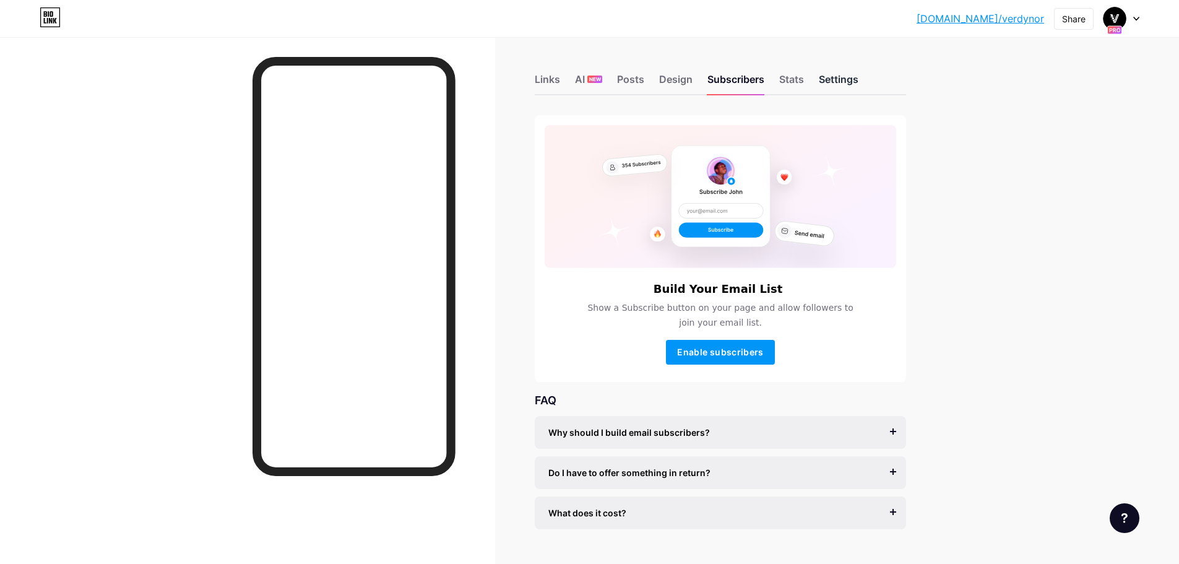
click at [834, 80] on div "Settings" at bounding box center [839, 83] width 40 height 22
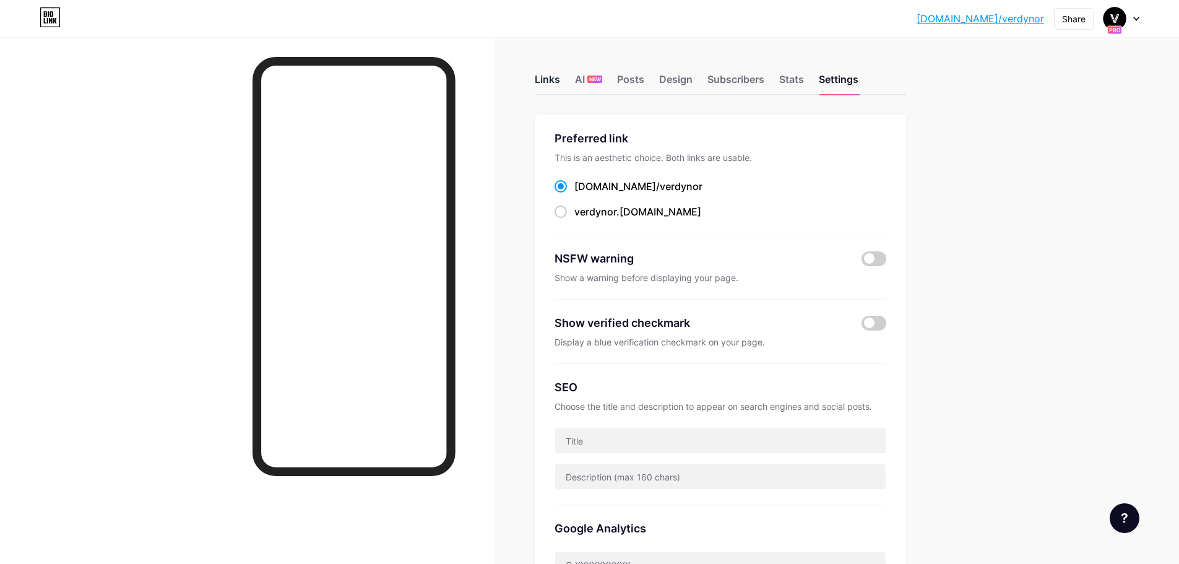
click at [560, 82] on div "Links" at bounding box center [547, 83] width 25 height 22
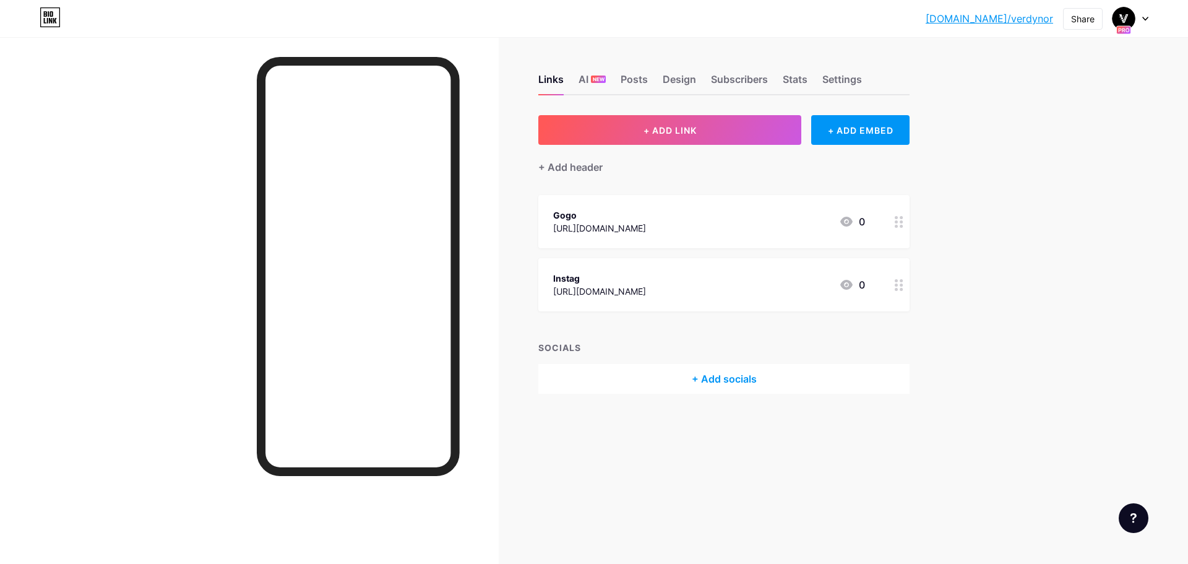
click at [1149, 20] on div "[DOMAIN_NAME]/verdyn... [DOMAIN_NAME]/verdynor Share Switch accounts Dandy [DOM…" at bounding box center [594, 18] width 1188 height 22
click at [1135, 17] on div at bounding box center [1124, 18] width 22 height 22
click at [710, 287] on div "Instag [URL][DOMAIN_NAME] 0" at bounding box center [709, 284] width 312 height 28
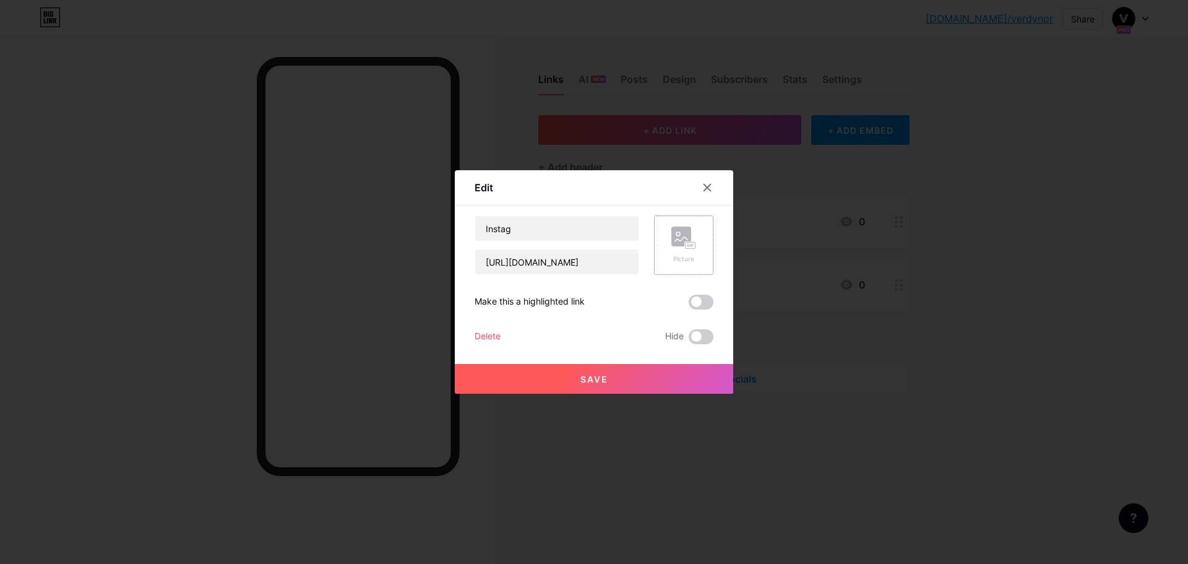
click at [668, 241] on div "Picture" at bounding box center [683, 244] width 59 height 59
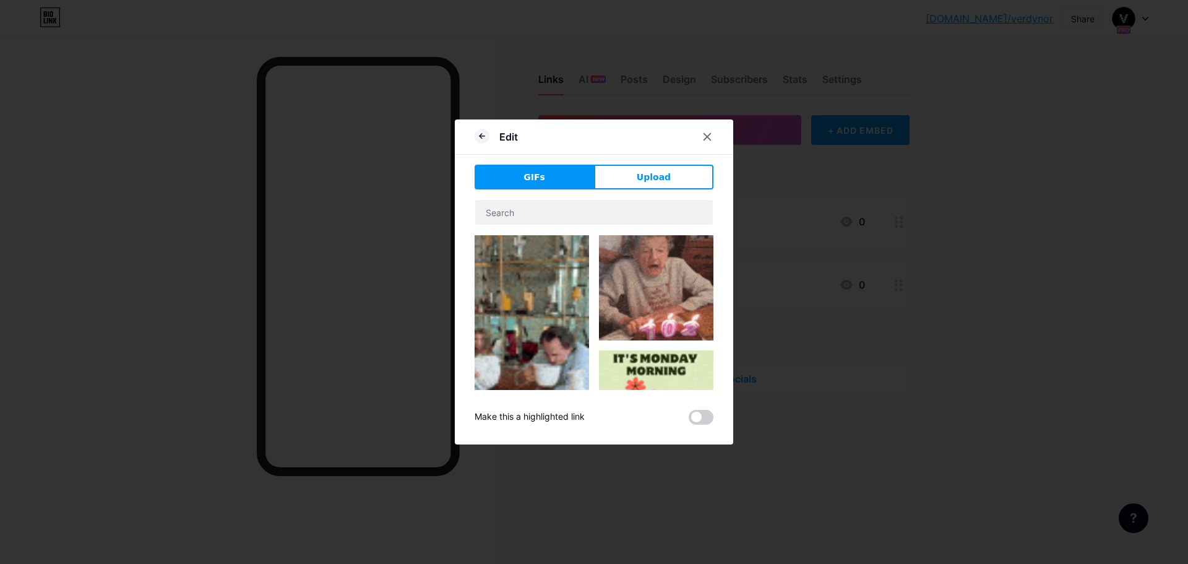
click at [650, 290] on img at bounding box center [656, 287] width 115 height 105
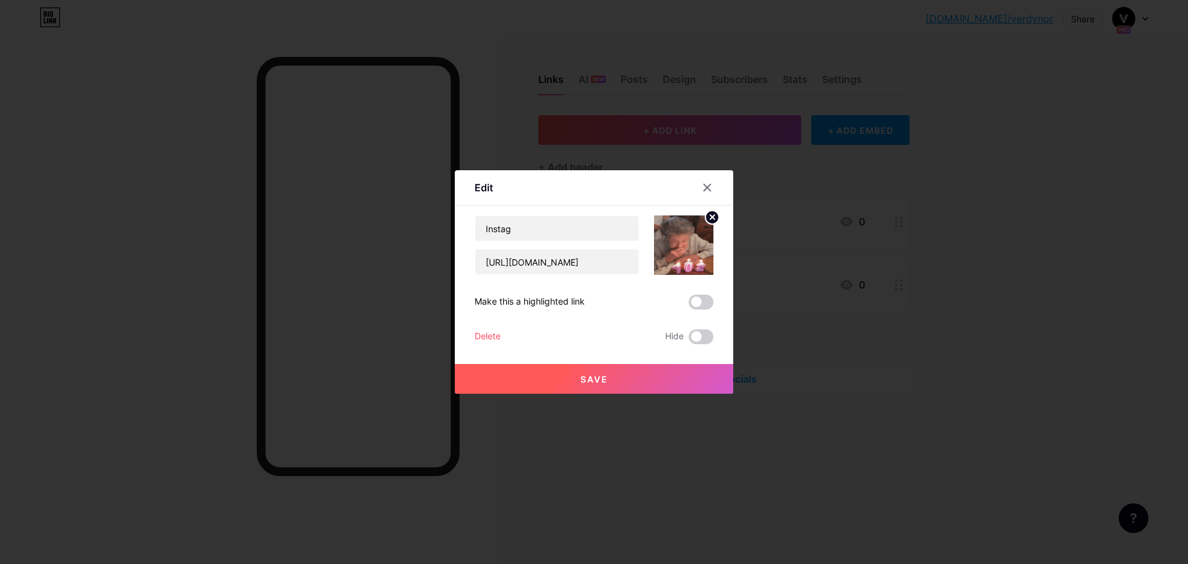
click at [606, 377] on span "Save" at bounding box center [595, 379] width 28 height 11
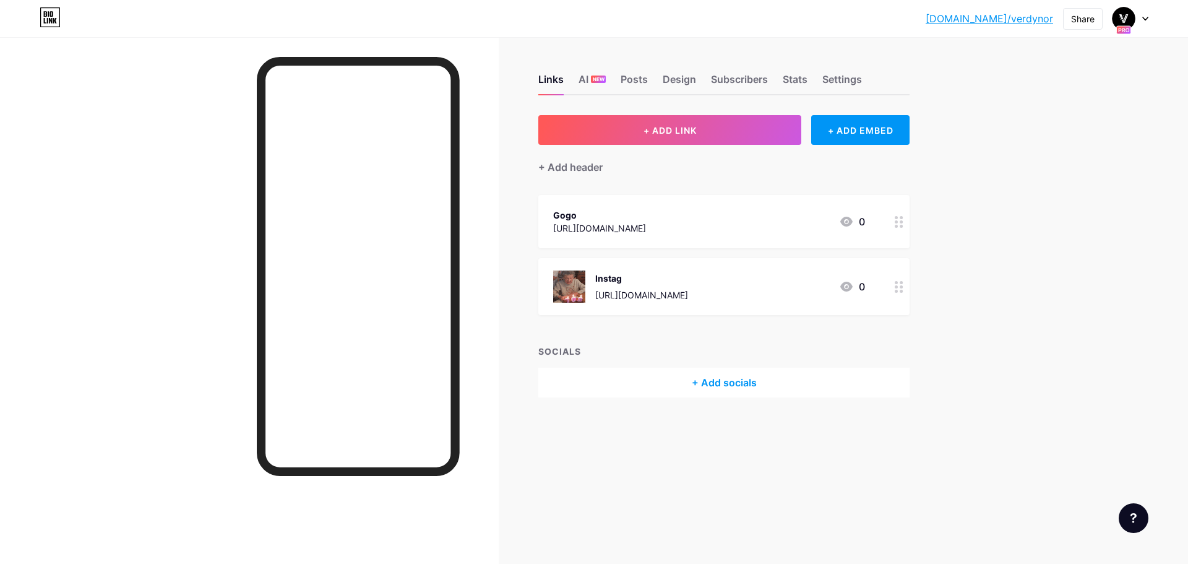
click at [1136, 19] on div at bounding box center [1131, 18] width 36 height 22
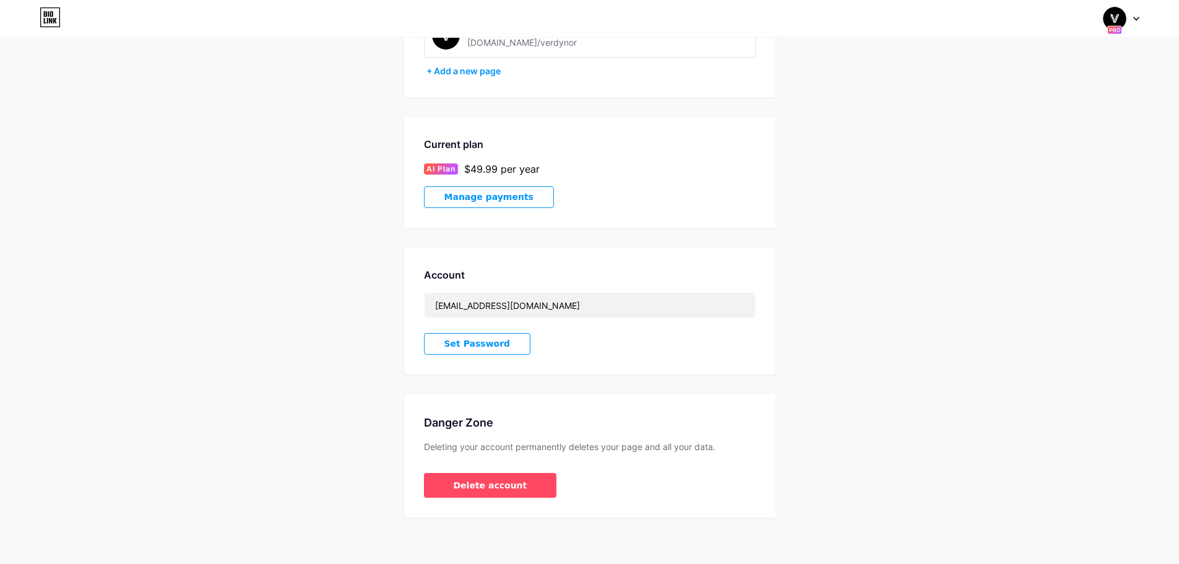
scroll to position [128, 0]
